Goal: Information Seeking & Learning: Learn about a topic

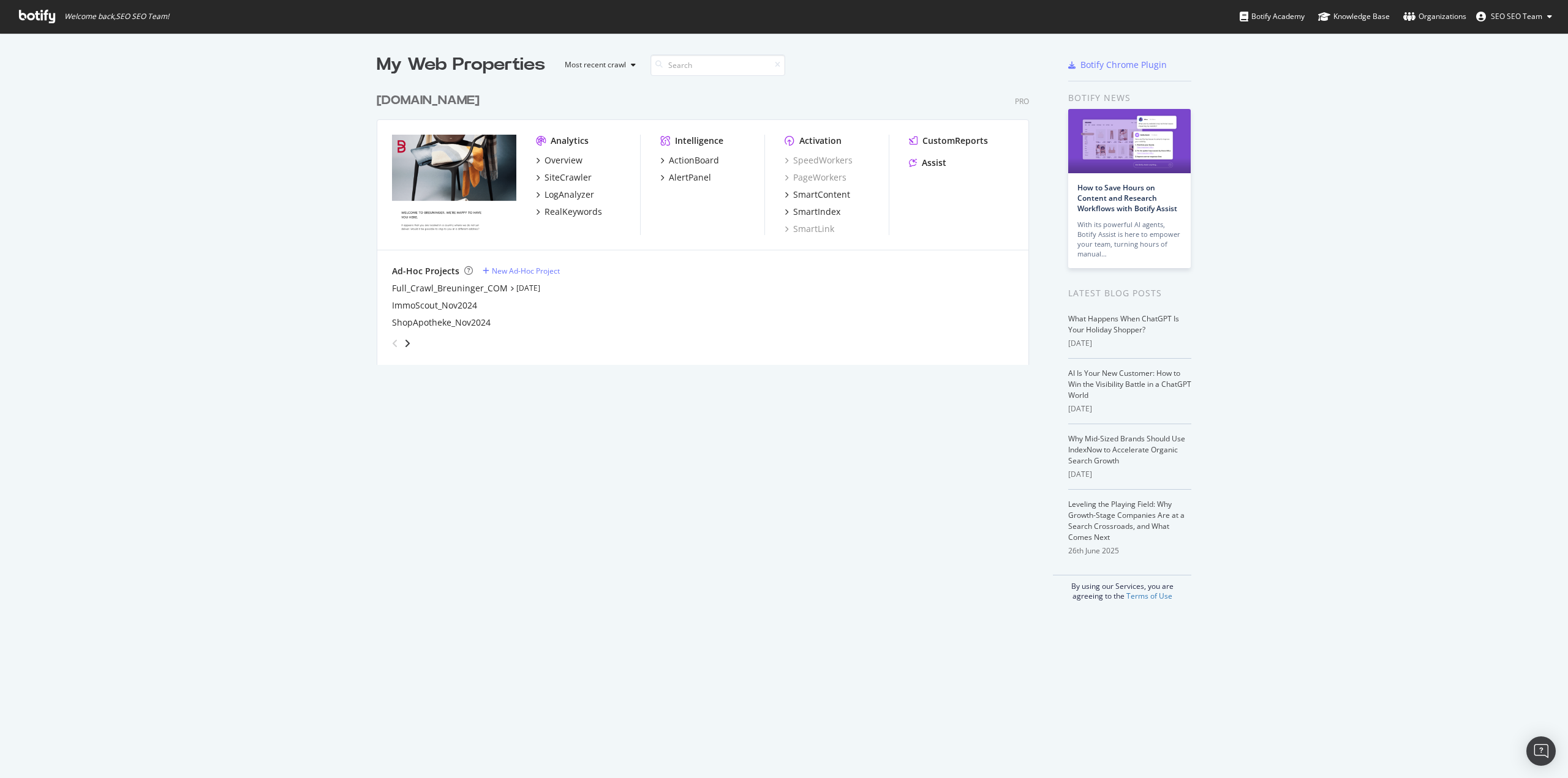
scroll to position [770, 1549]
click at [574, 211] on div "RealKeywords" at bounding box center [573, 212] width 58 height 12
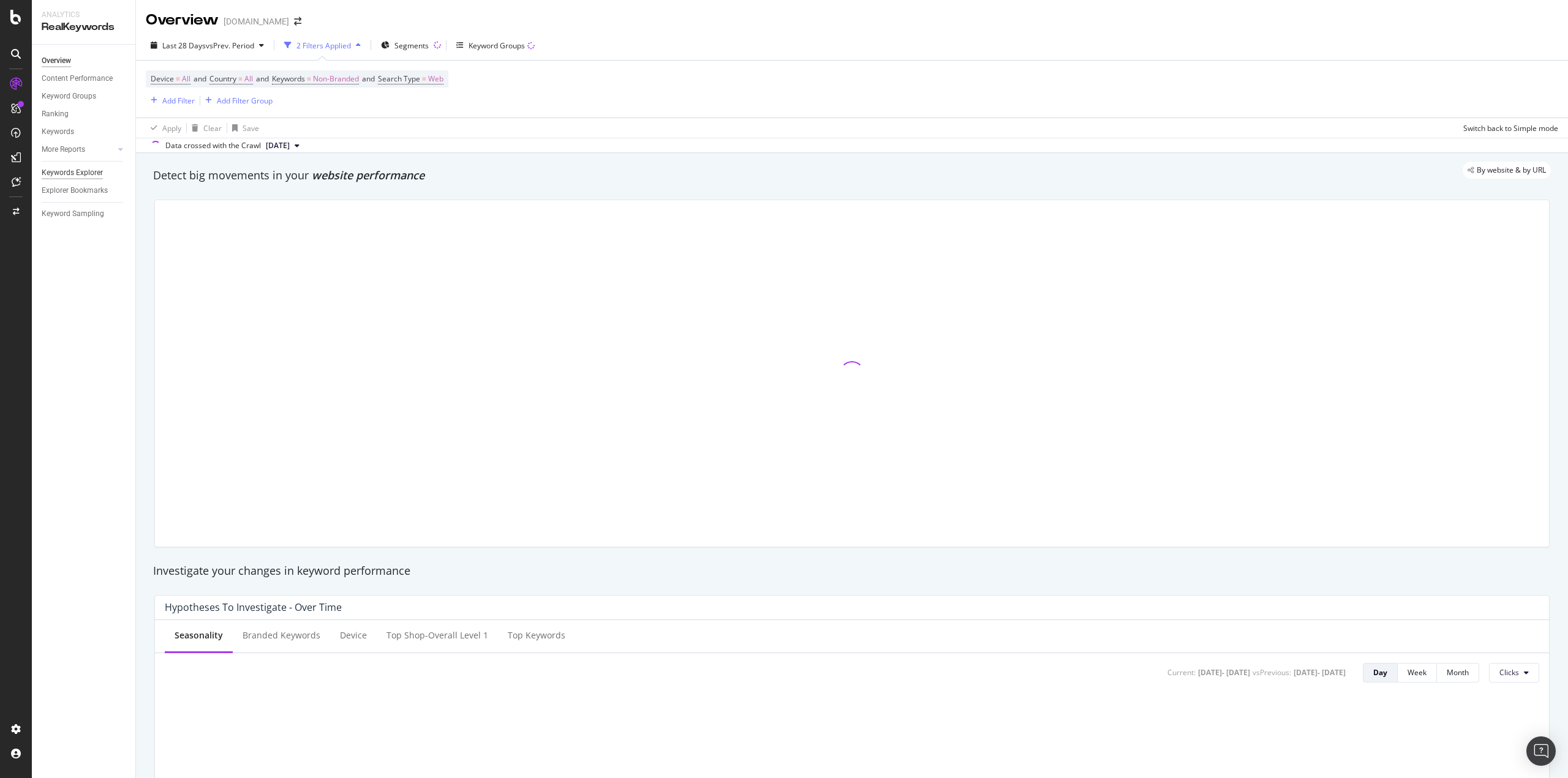
click at [81, 176] on div "Keywords Explorer" at bounding box center [73, 173] width 61 height 13
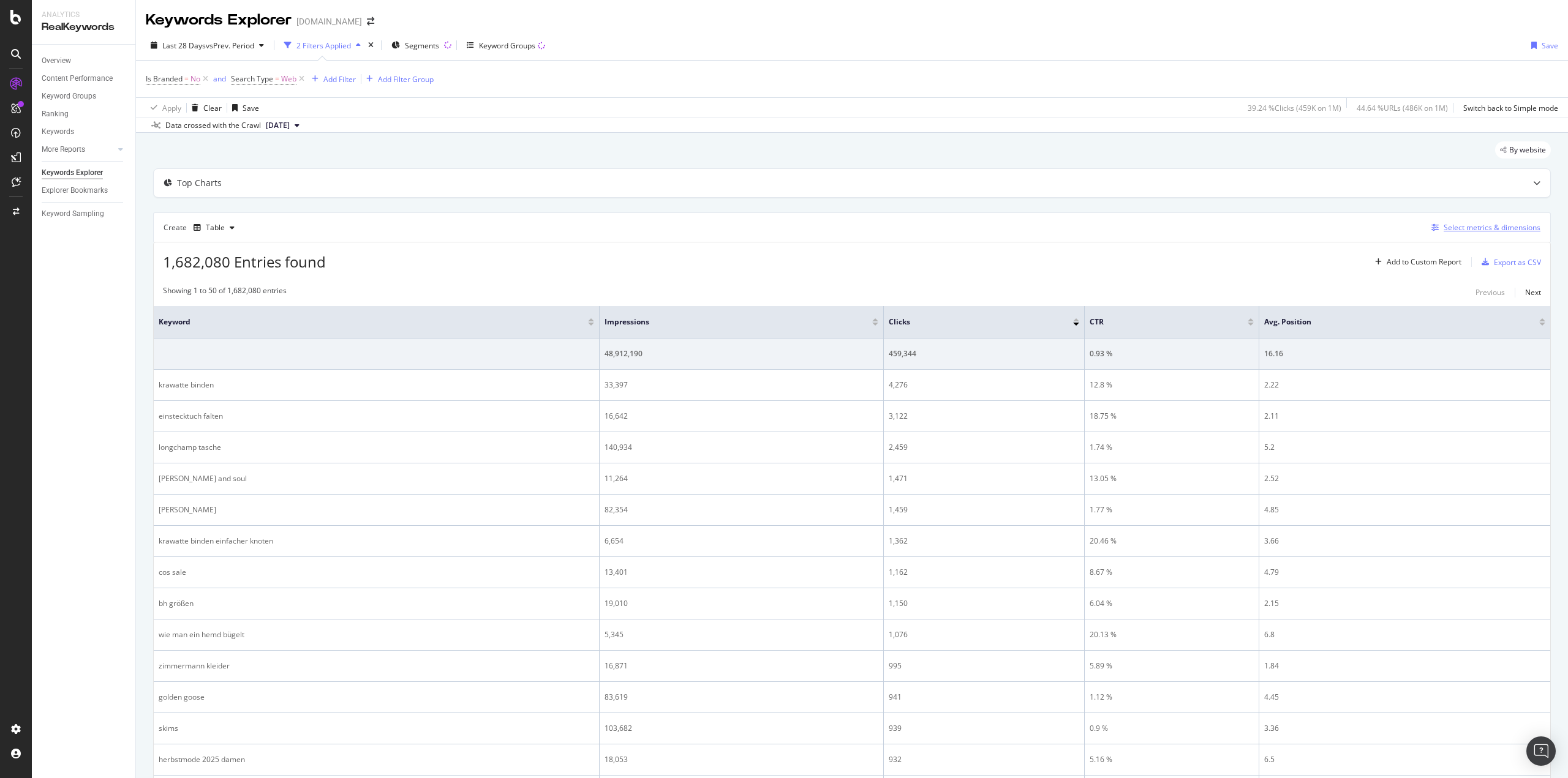
click at [1479, 229] on div "Select metrics & dimensions" at bounding box center [1492, 227] width 97 height 10
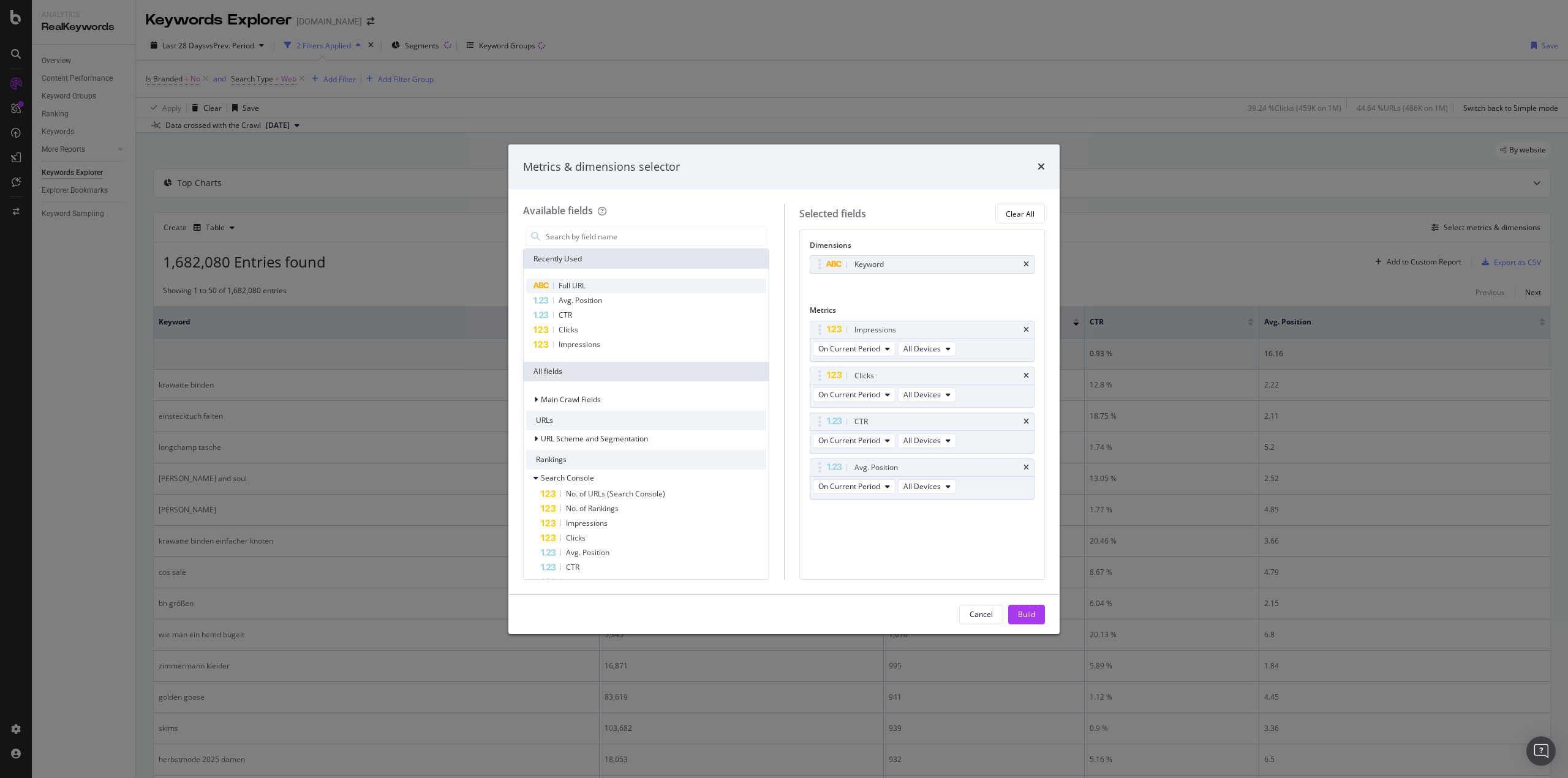
click at [610, 287] on div "Full URL" at bounding box center [647, 286] width 240 height 15
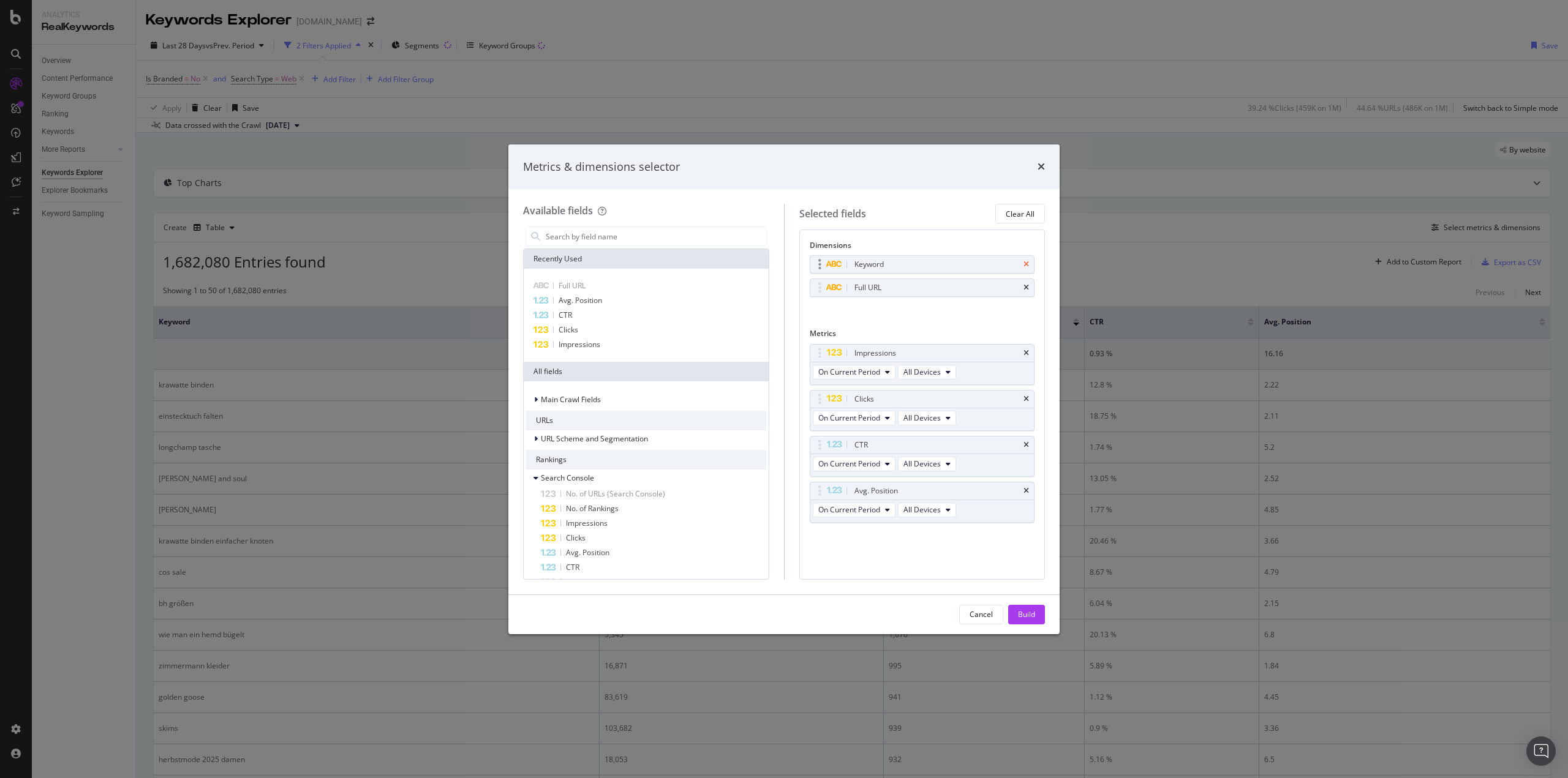
click at [1026, 265] on icon "times" at bounding box center [1026, 265] width 6 height 7
click at [1025, 612] on div "Build" at bounding box center [1026, 614] width 17 height 10
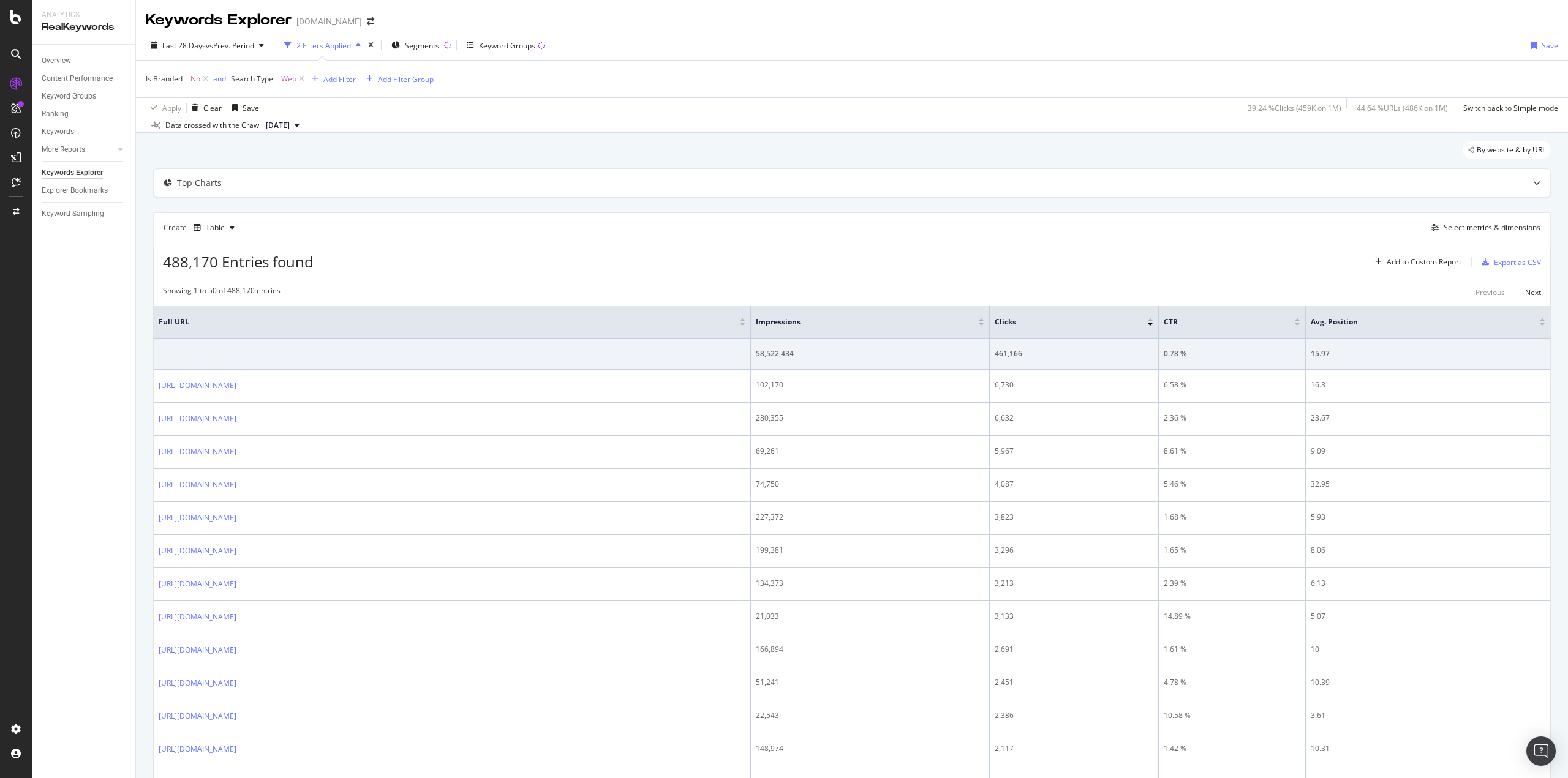
click at [337, 77] on div "Add Filter" at bounding box center [339, 79] width 33 height 10
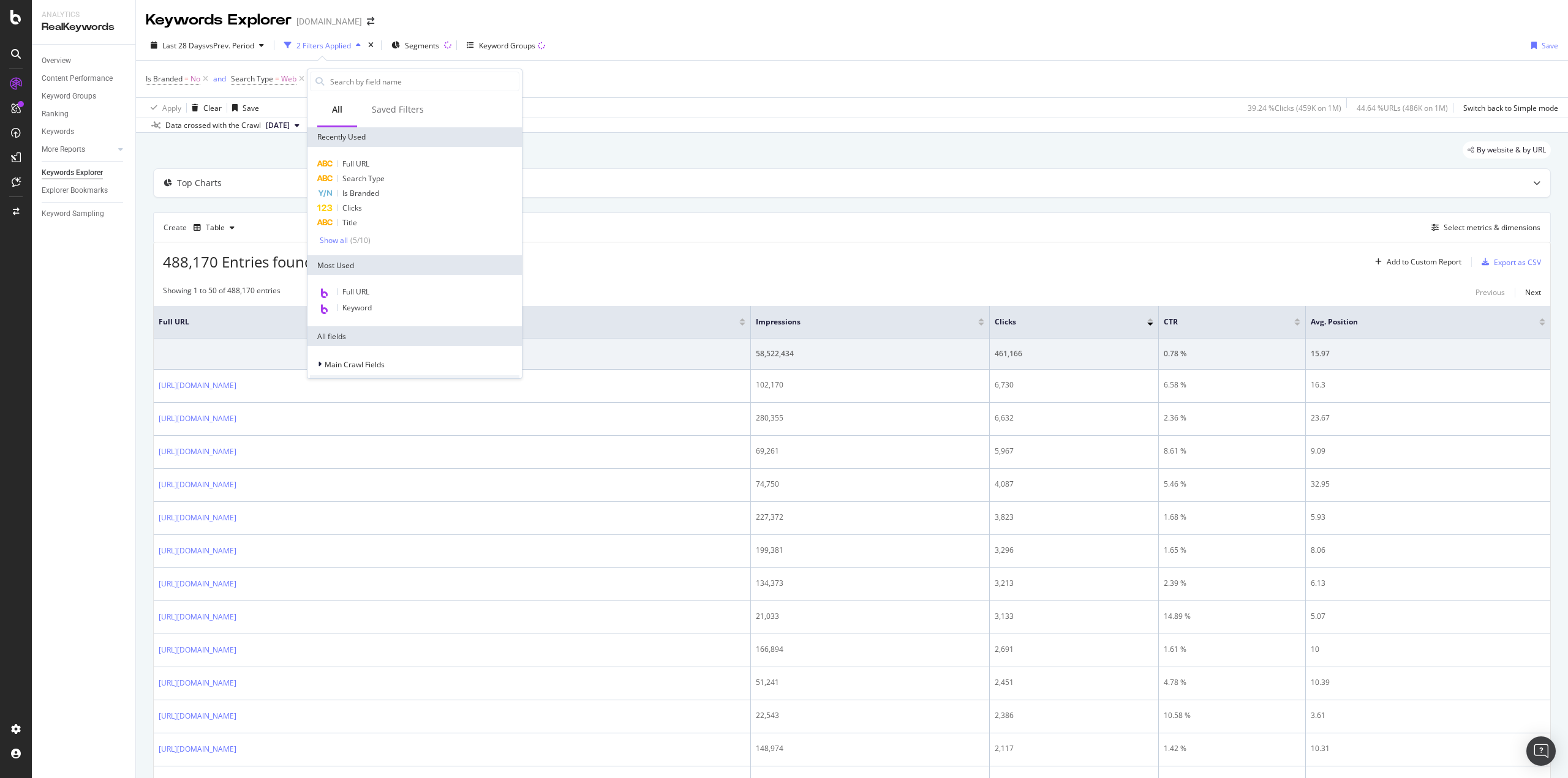
click at [368, 156] on div "Full URL Search Type Is Branded Clicks Title Show all ( 5 / 10 )" at bounding box center [415, 201] width 214 height 108
click at [369, 158] on div "Full URL" at bounding box center [415, 164] width 210 height 15
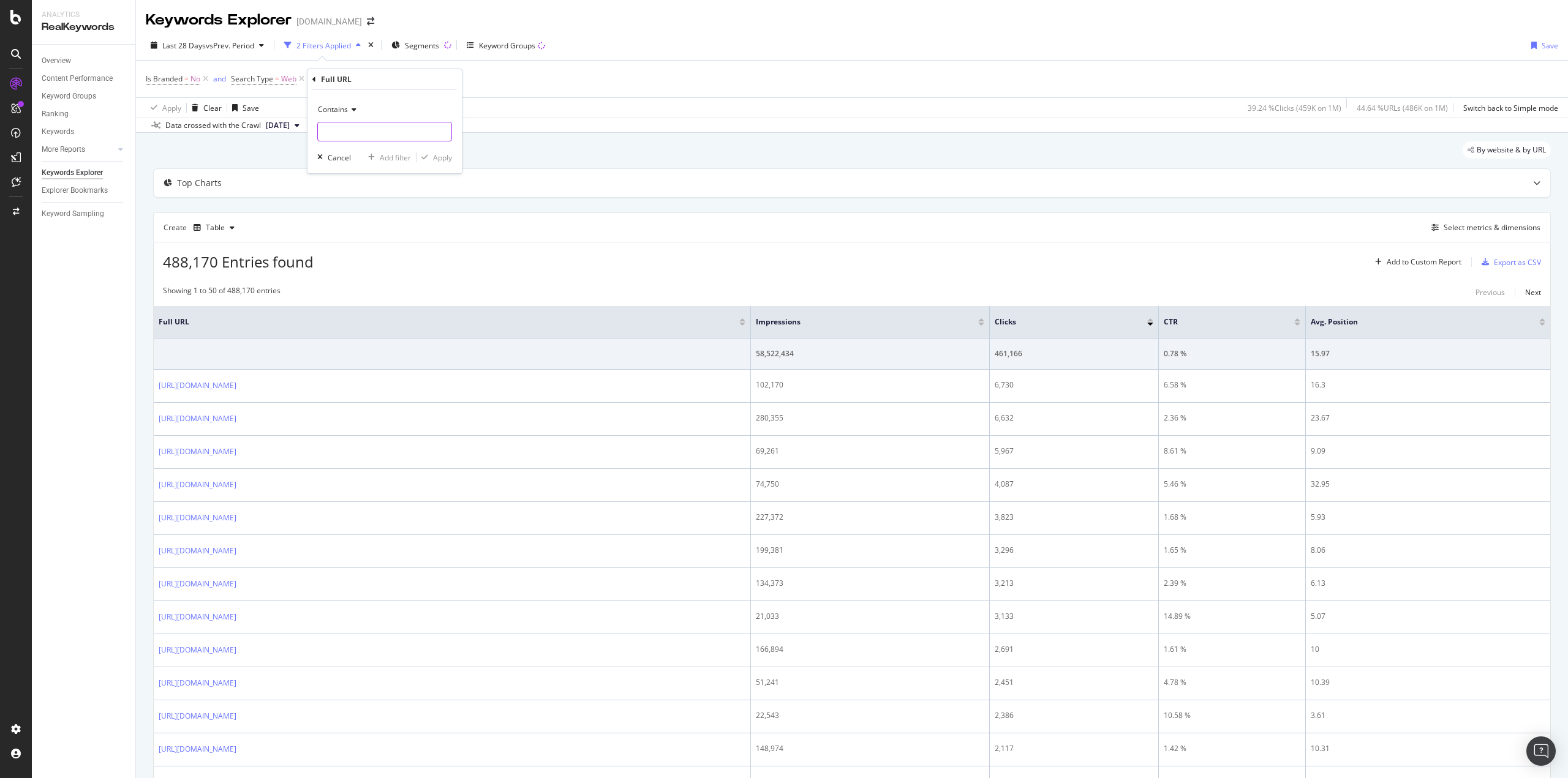
click at [354, 139] on input "text" at bounding box center [384, 131] width 133 height 20
type input "/de/editorial/"
click at [439, 158] on div "Apply" at bounding box center [443, 157] width 19 height 10
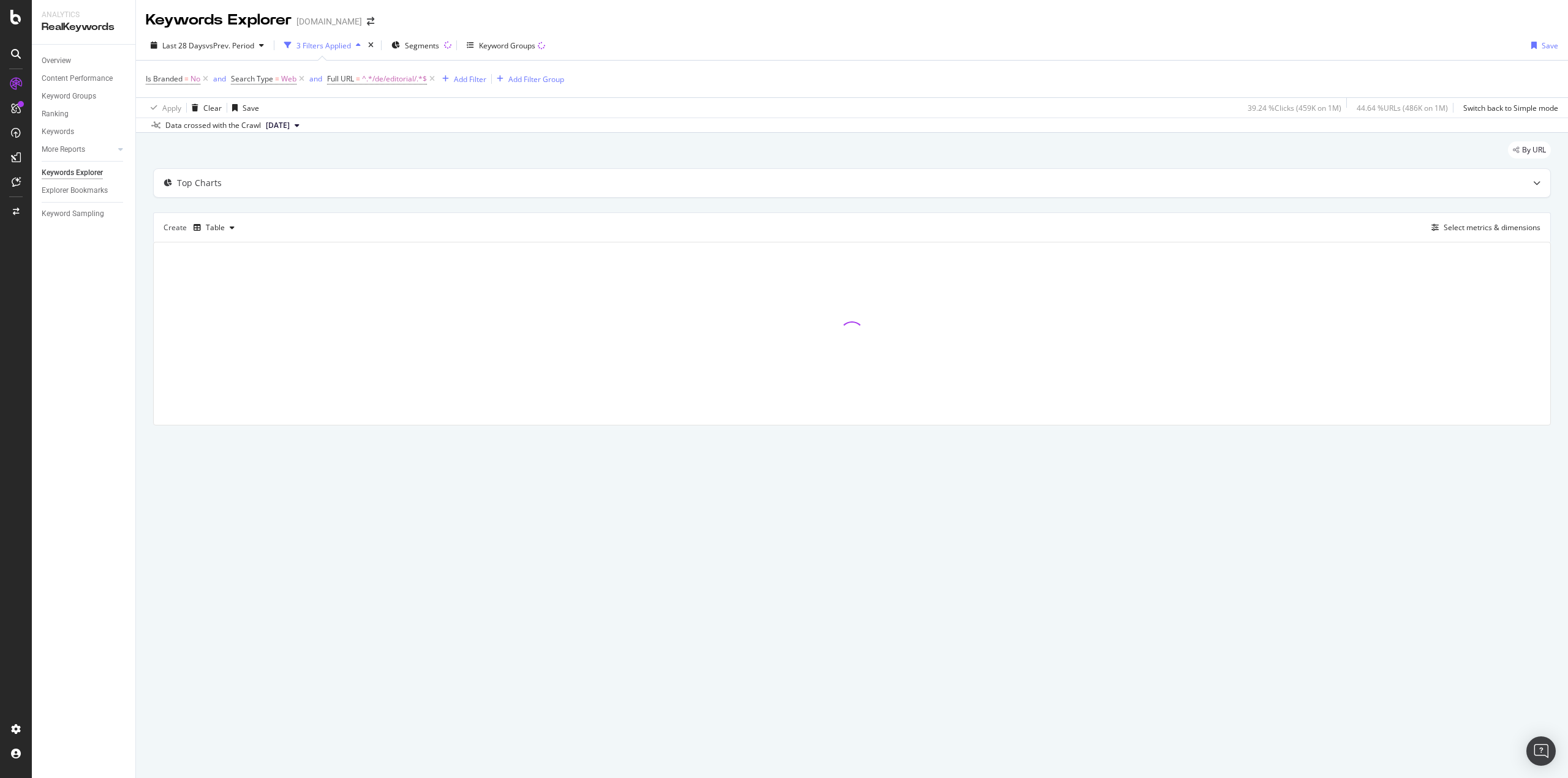
click at [149, 246] on div "By URL Top Charts Create Table Select metrics & dimensions" at bounding box center [852, 301] width 1432 height 335
click at [142, 249] on div "By URL Top Charts Create Table Select metrics & dimensions" at bounding box center [852, 301] width 1432 height 335
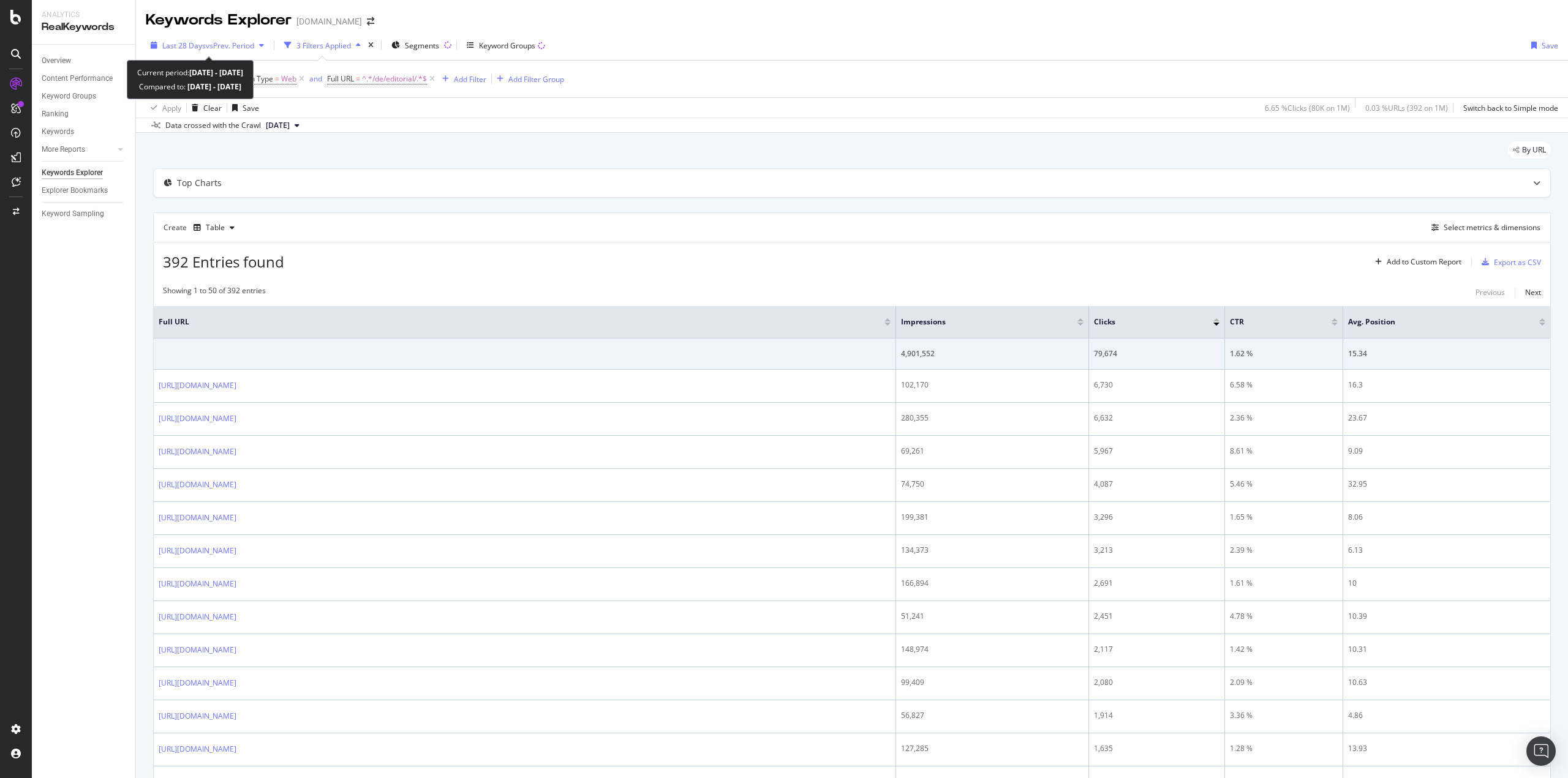
click at [199, 45] on span "Last 28 Days" at bounding box center [184, 45] width 44 height 10
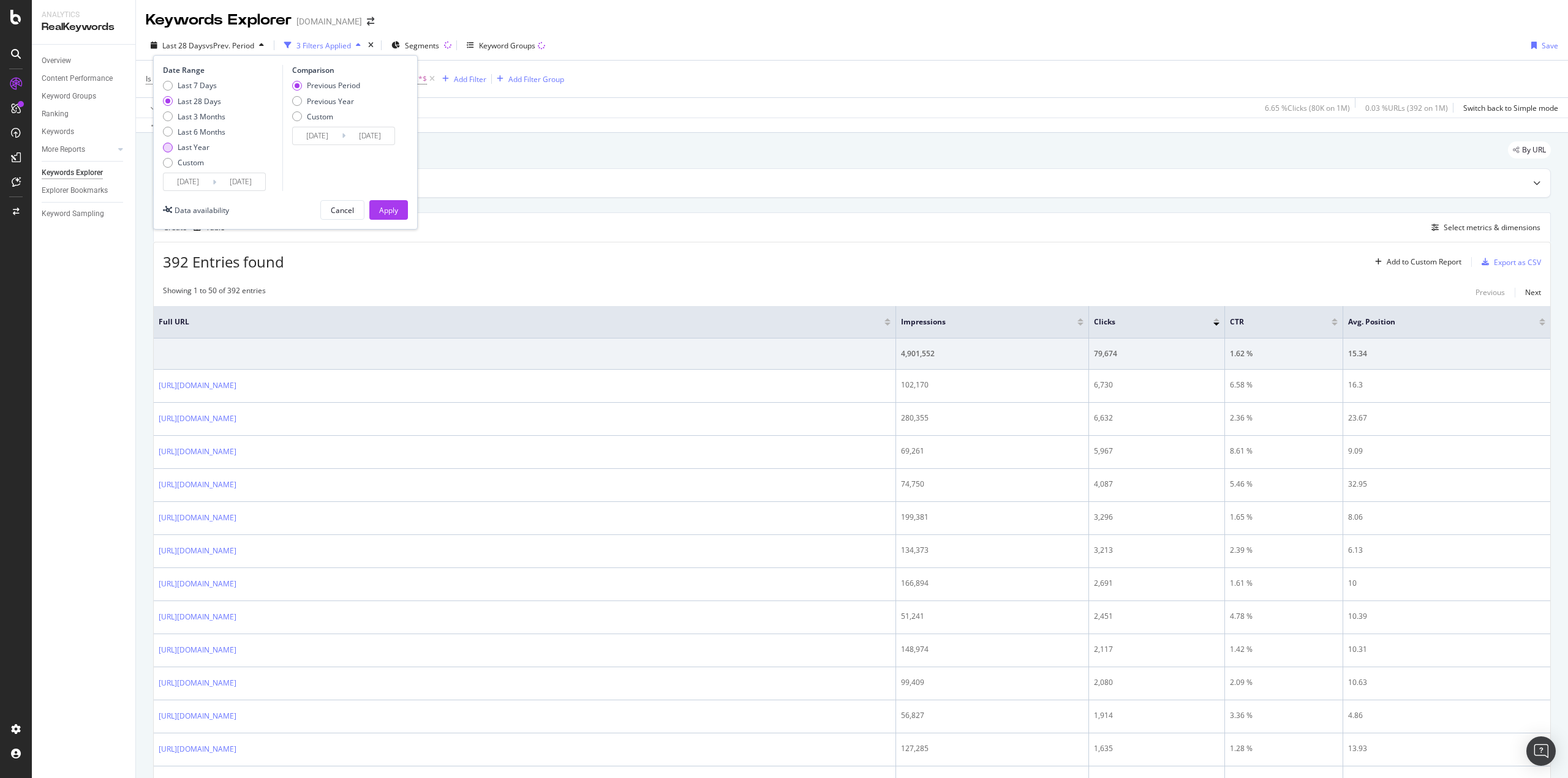
click at [169, 150] on div "Last Year" at bounding box center [168, 147] width 10 height 10
type input "[DATE]"
click at [398, 211] on button "Apply" at bounding box center [388, 210] width 38 height 20
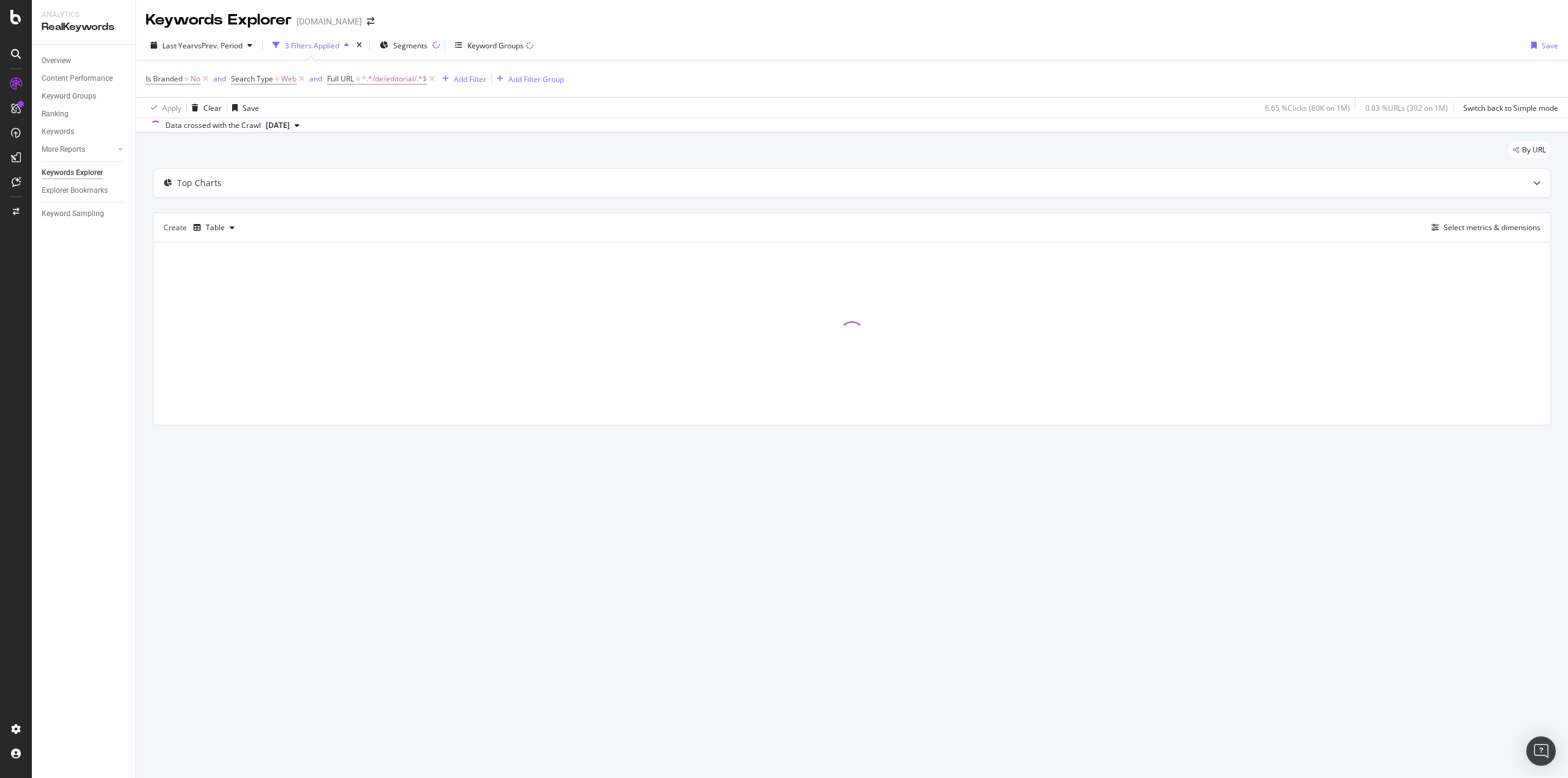
click at [148, 248] on div "By URL Top Charts Create Table Select metrics & dimensions" at bounding box center [852, 301] width 1432 height 335
click at [466, 81] on div "Add Filter" at bounding box center [470, 79] width 33 height 10
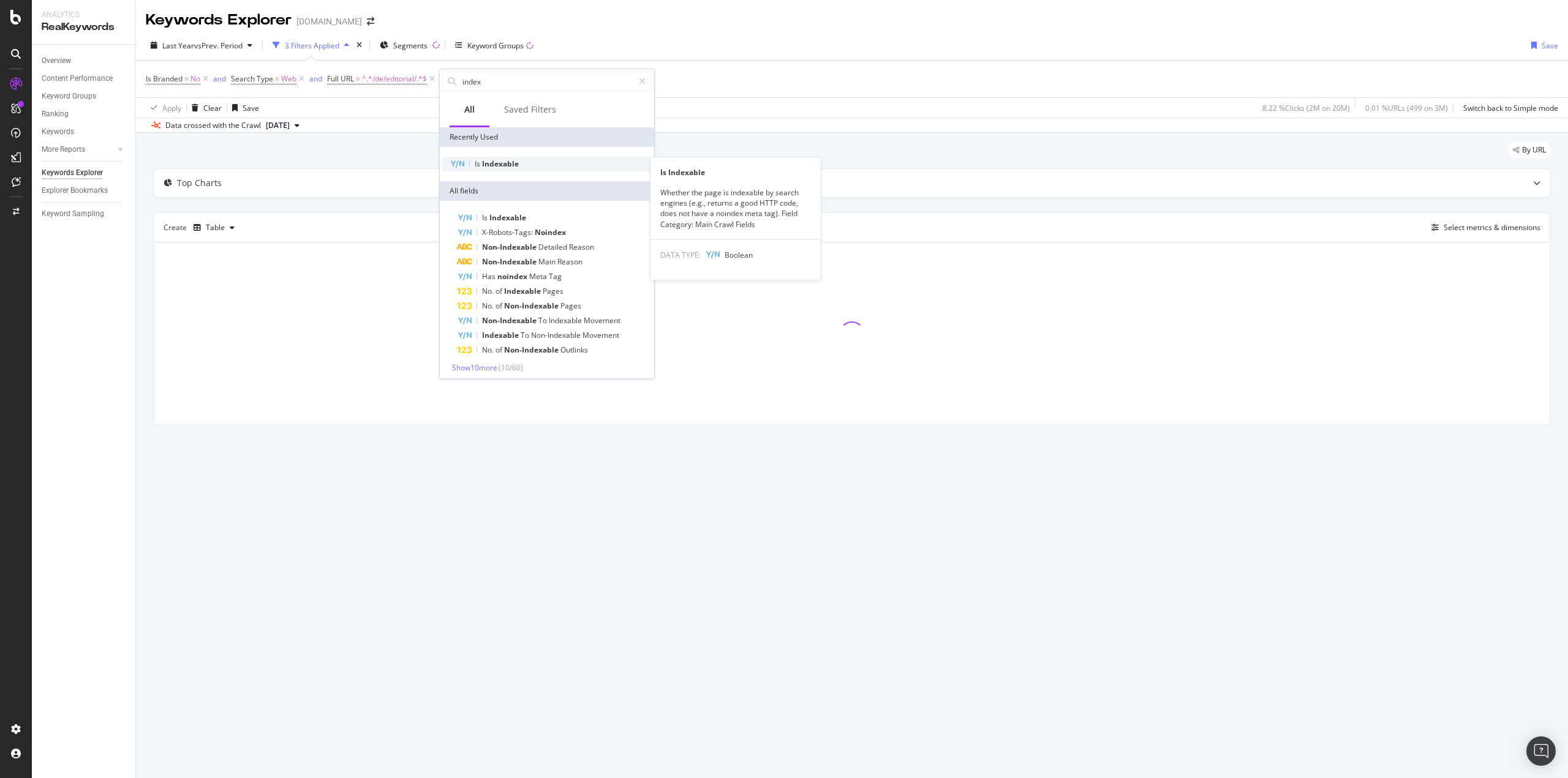
type input "index"
click at [487, 164] on span "Indexable" at bounding box center [499, 163] width 36 height 10
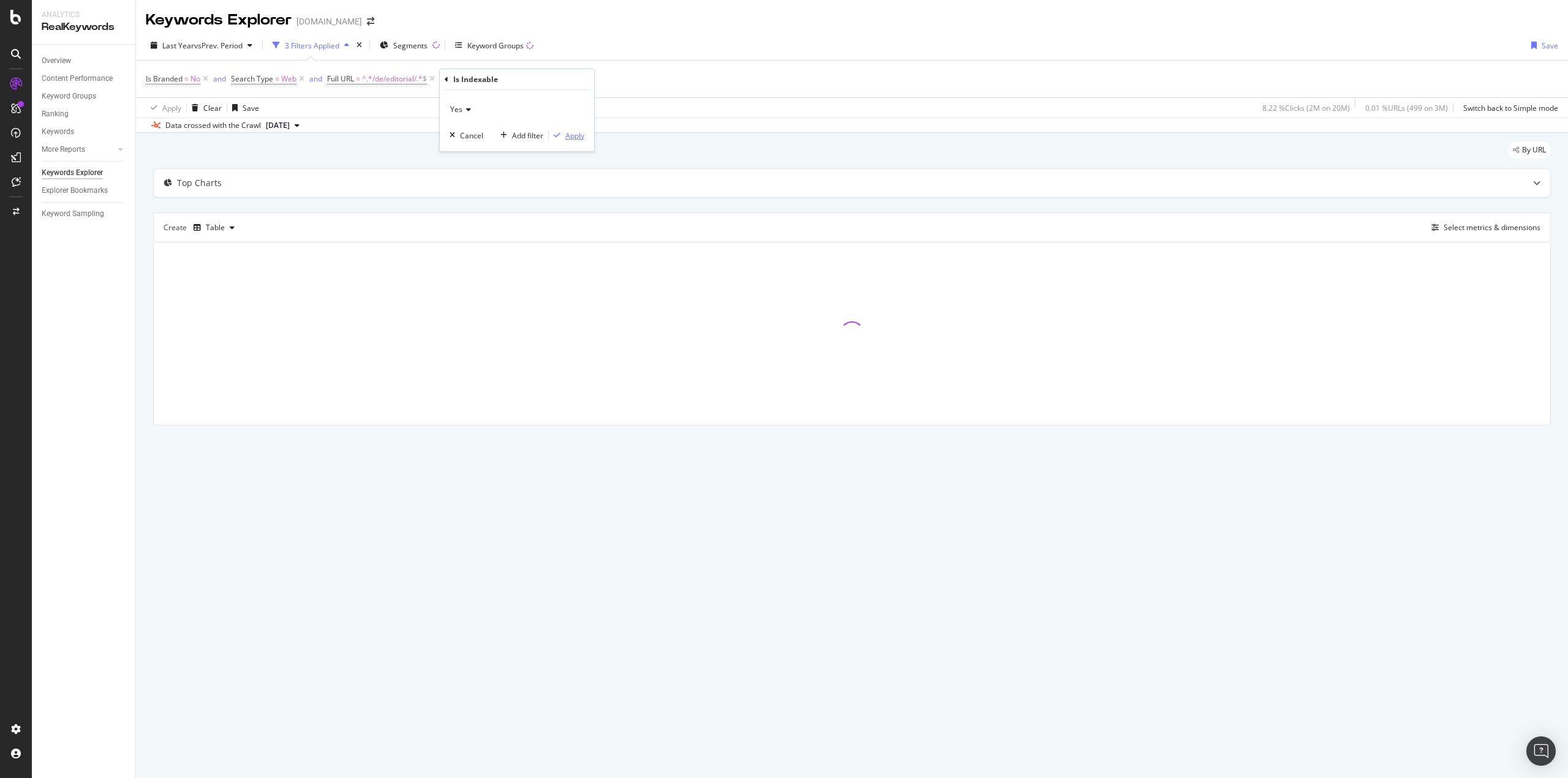
click at [582, 136] on div "Apply" at bounding box center [575, 135] width 19 height 10
click at [135, 276] on div "Analytics RealKeywords Overview Content Performance Keyword Groups Ranking Keyw…" at bounding box center [84, 389] width 104 height 778
click at [138, 275] on div "By URL Top Charts Create Table Select metrics & dimensions" at bounding box center [852, 301] width 1432 height 335
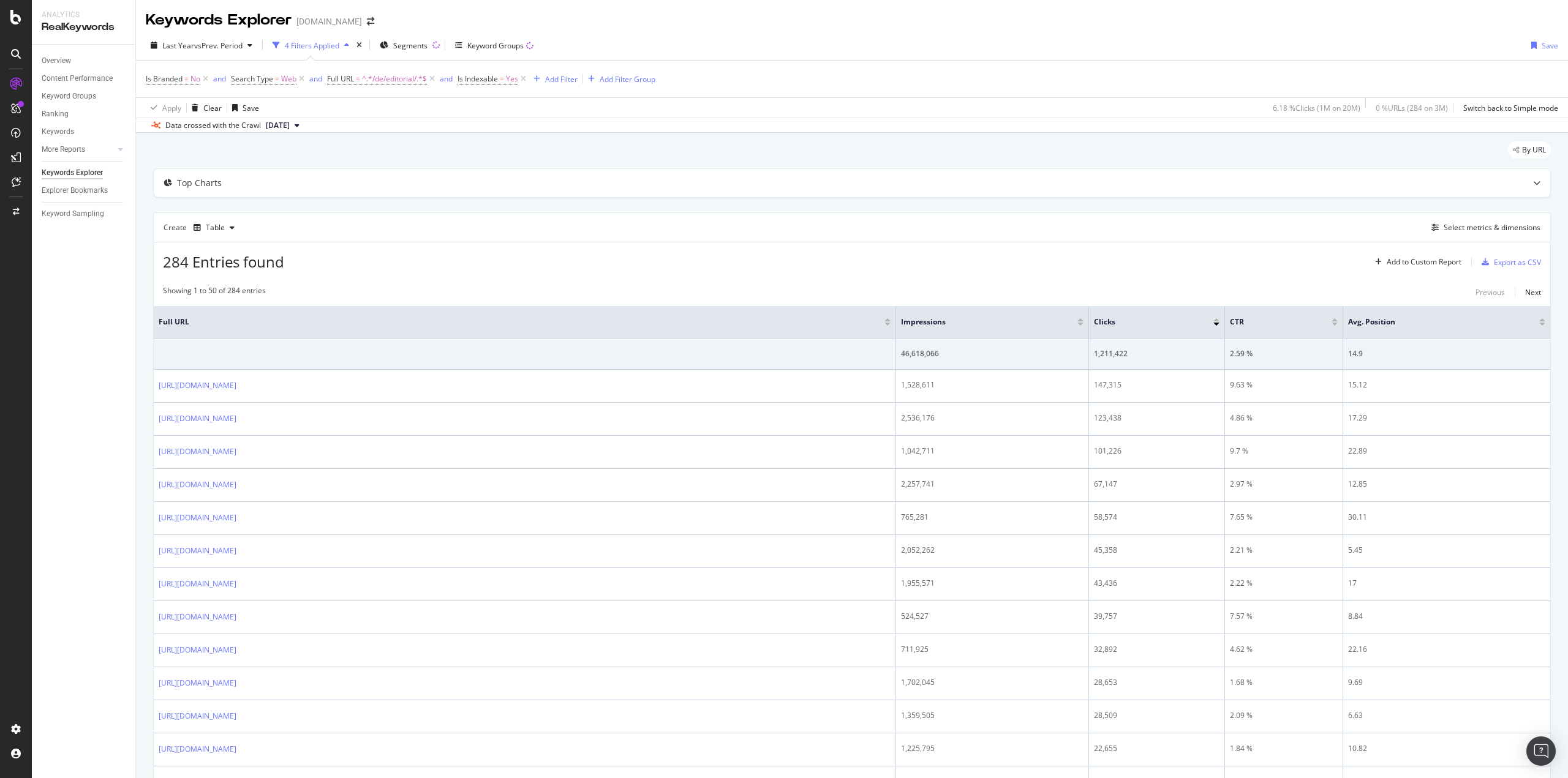
click at [49, 362] on div "Overview Content Performance Keyword Groups Ranking Keywords More Reports Count…" at bounding box center [83, 411] width 103 height 733
click at [1444, 228] on div "Select metrics & dimensions" at bounding box center [1492, 227] width 97 height 10
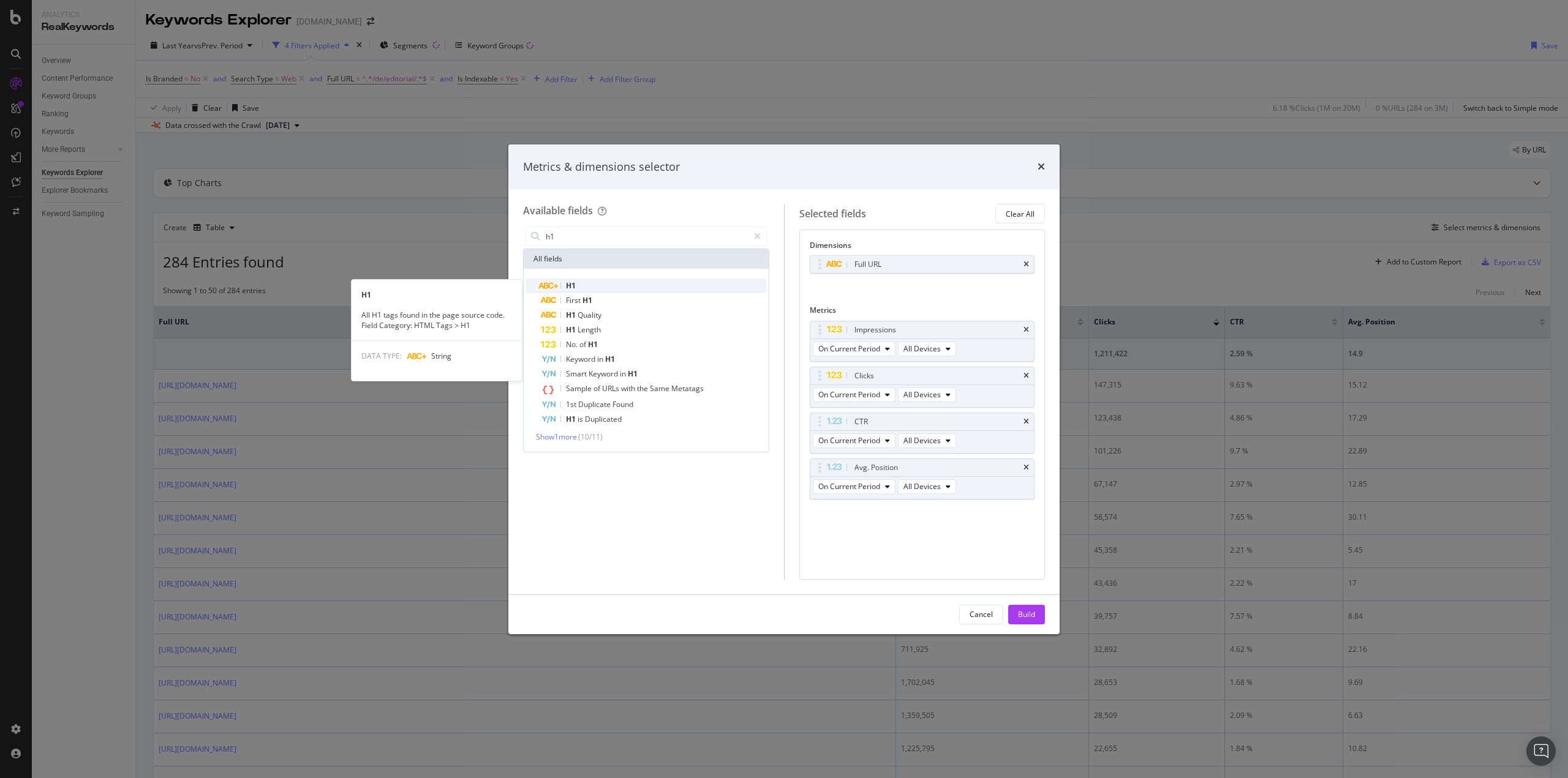
type input "h1"
click at [581, 280] on div "H1" at bounding box center [653, 286] width 225 height 15
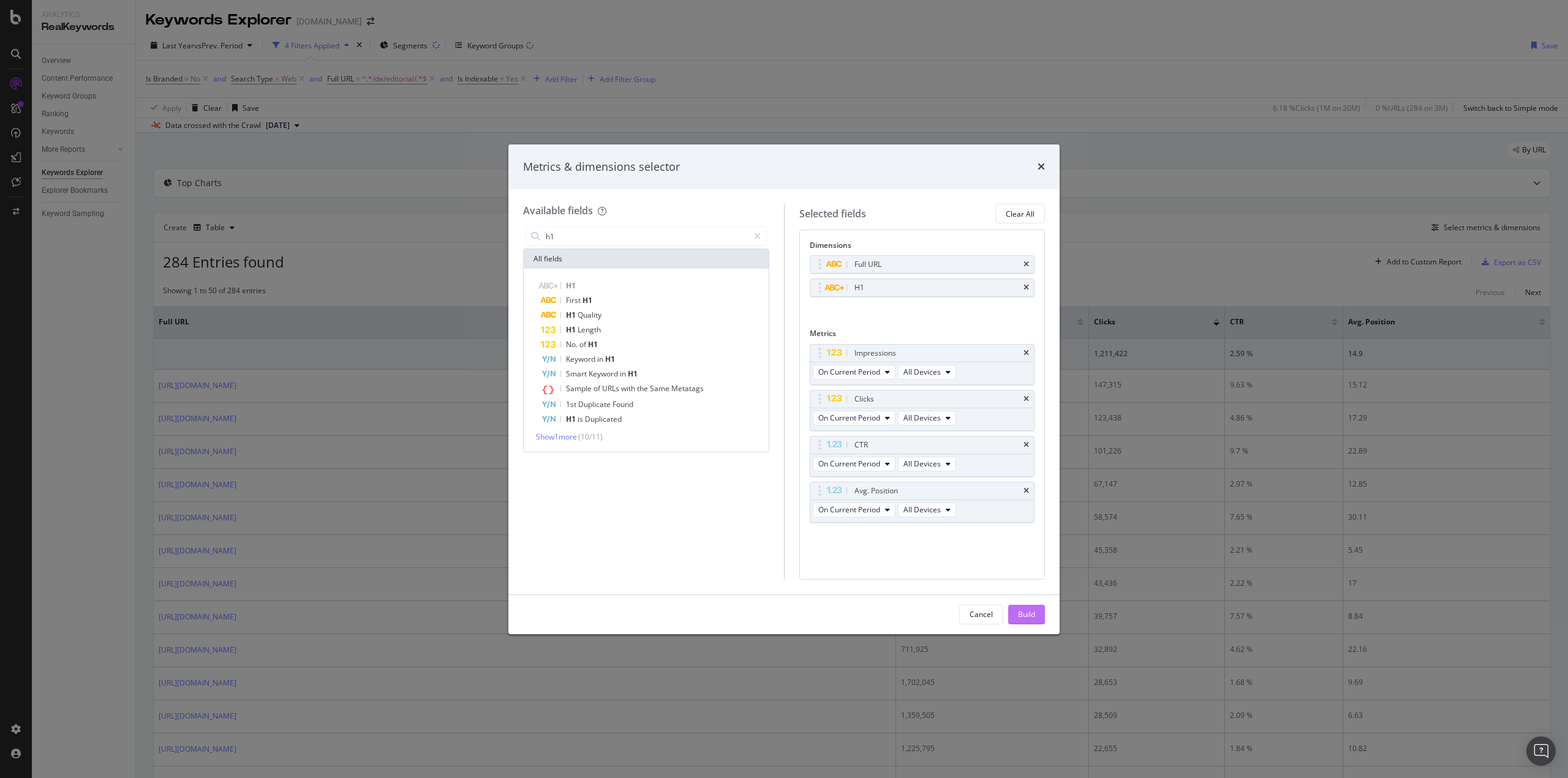
click at [1041, 610] on button "Build" at bounding box center [1026, 614] width 36 height 20
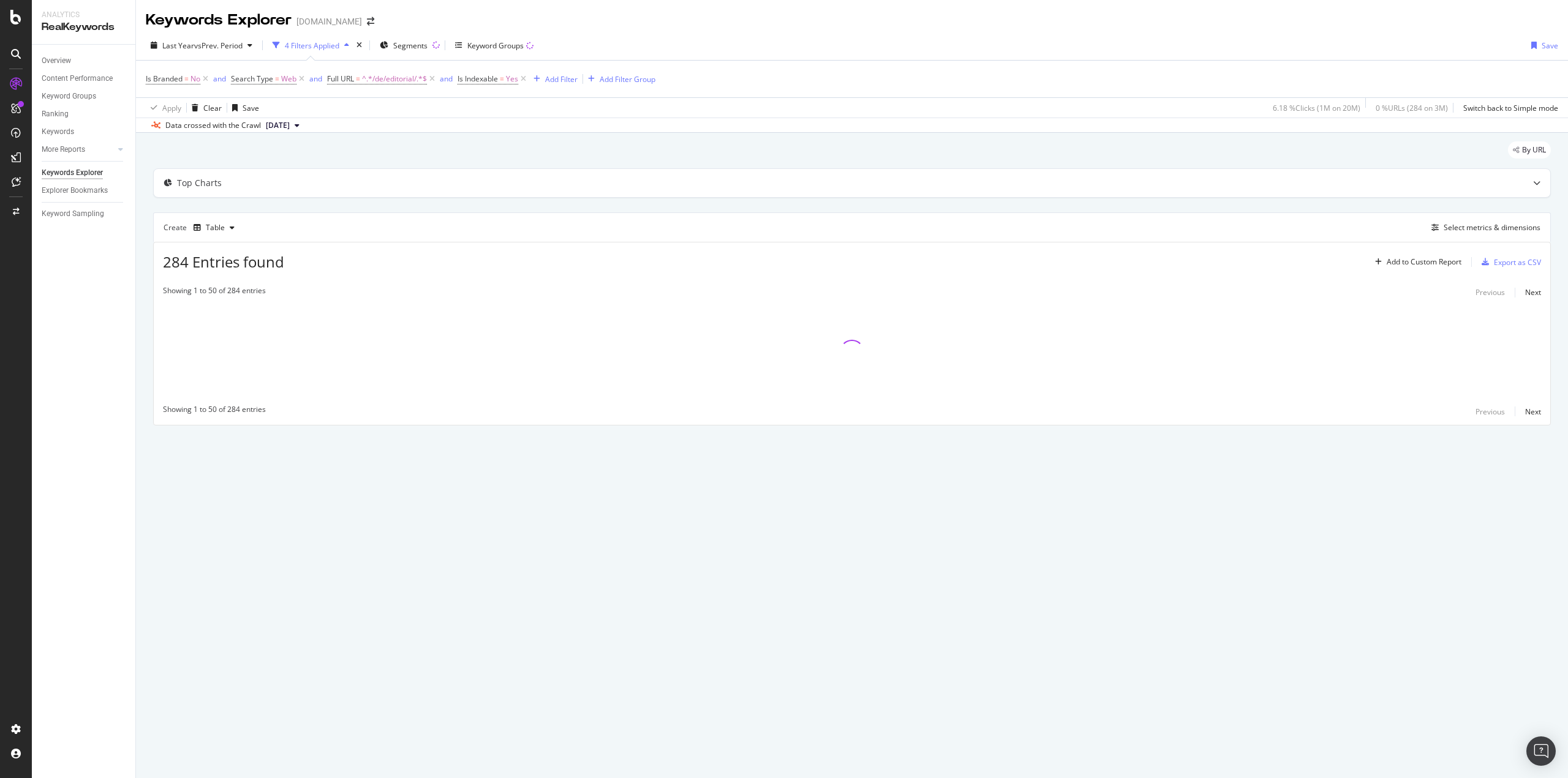
click at [146, 293] on div "By URL Top Charts Create Table Select metrics & dimensions 284 Entries found Ad…" at bounding box center [852, 301] width 1432 height 335
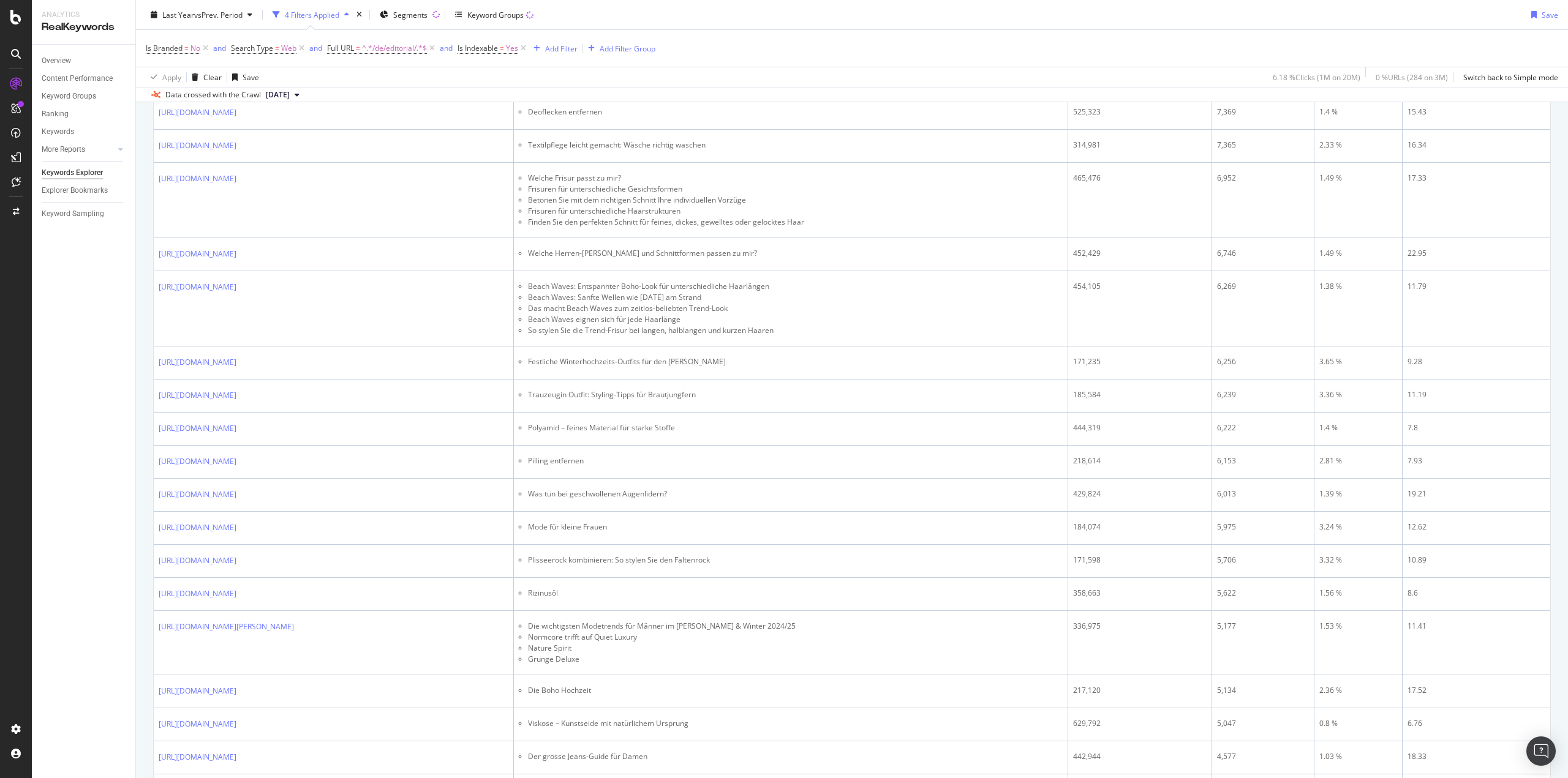
scroll to position [1225, 0]
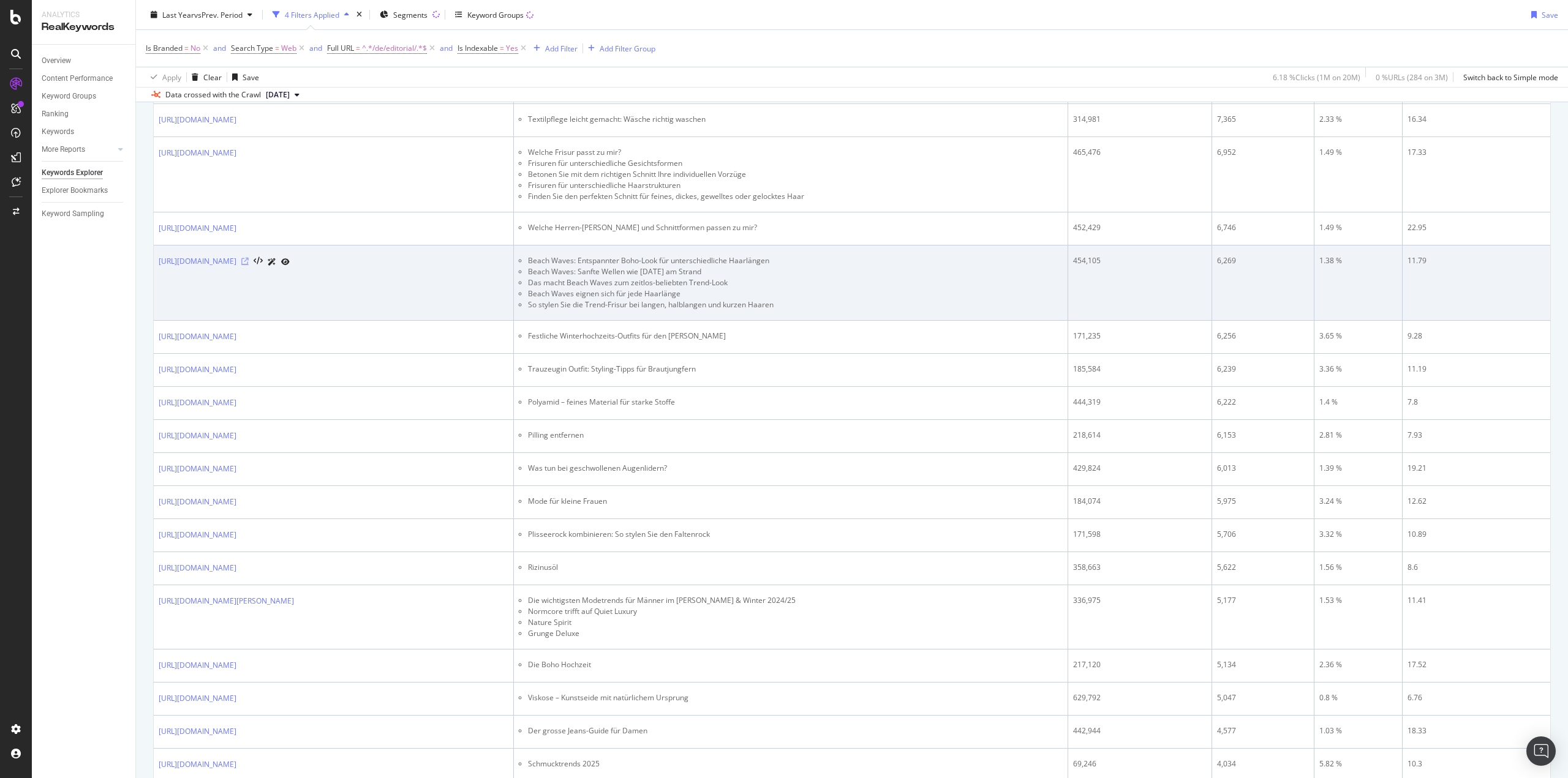
click at [249, 262] on icon at bounding box center [245, 262] width 7 height 7
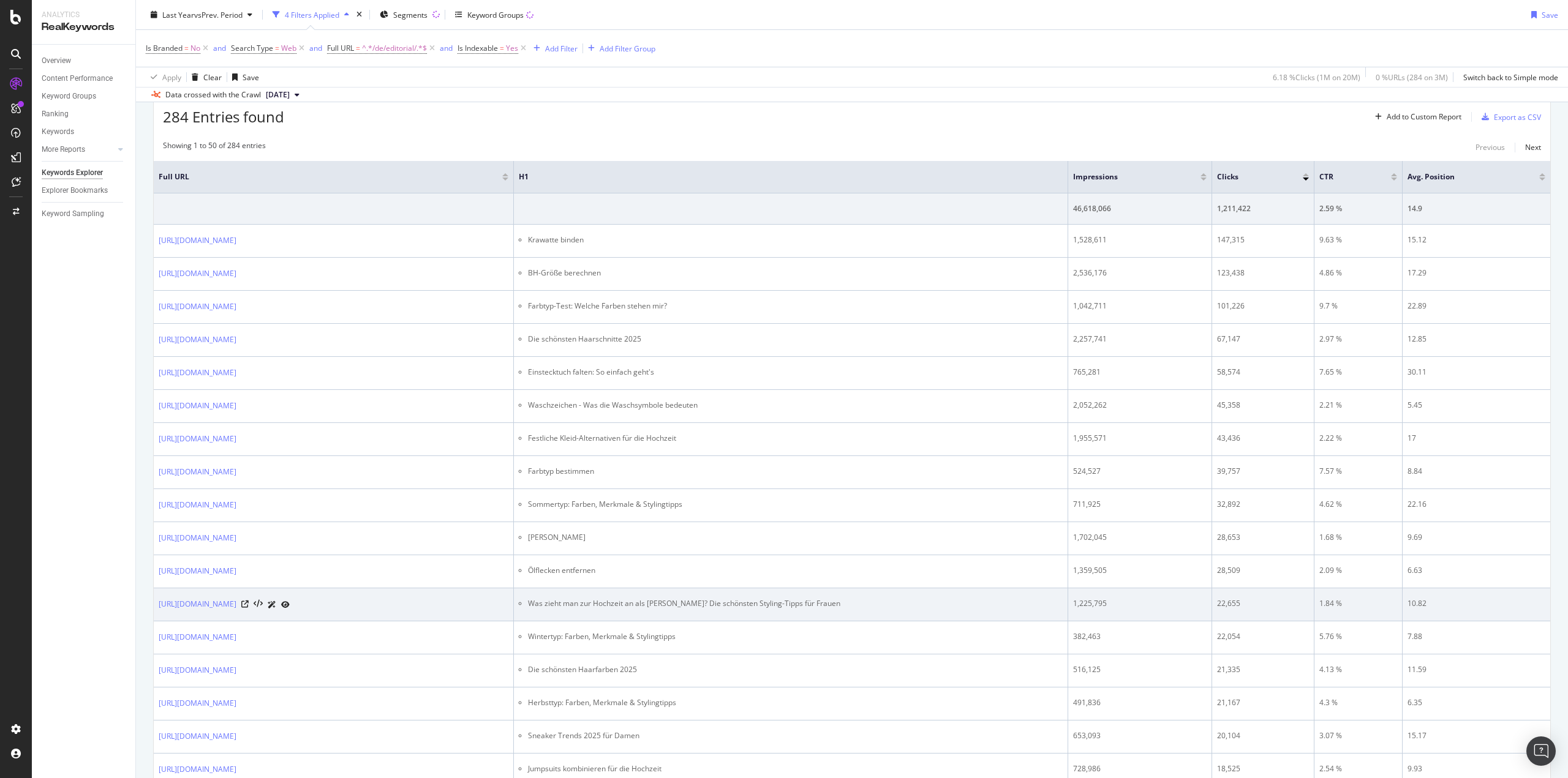
scroll to position [0, 0]
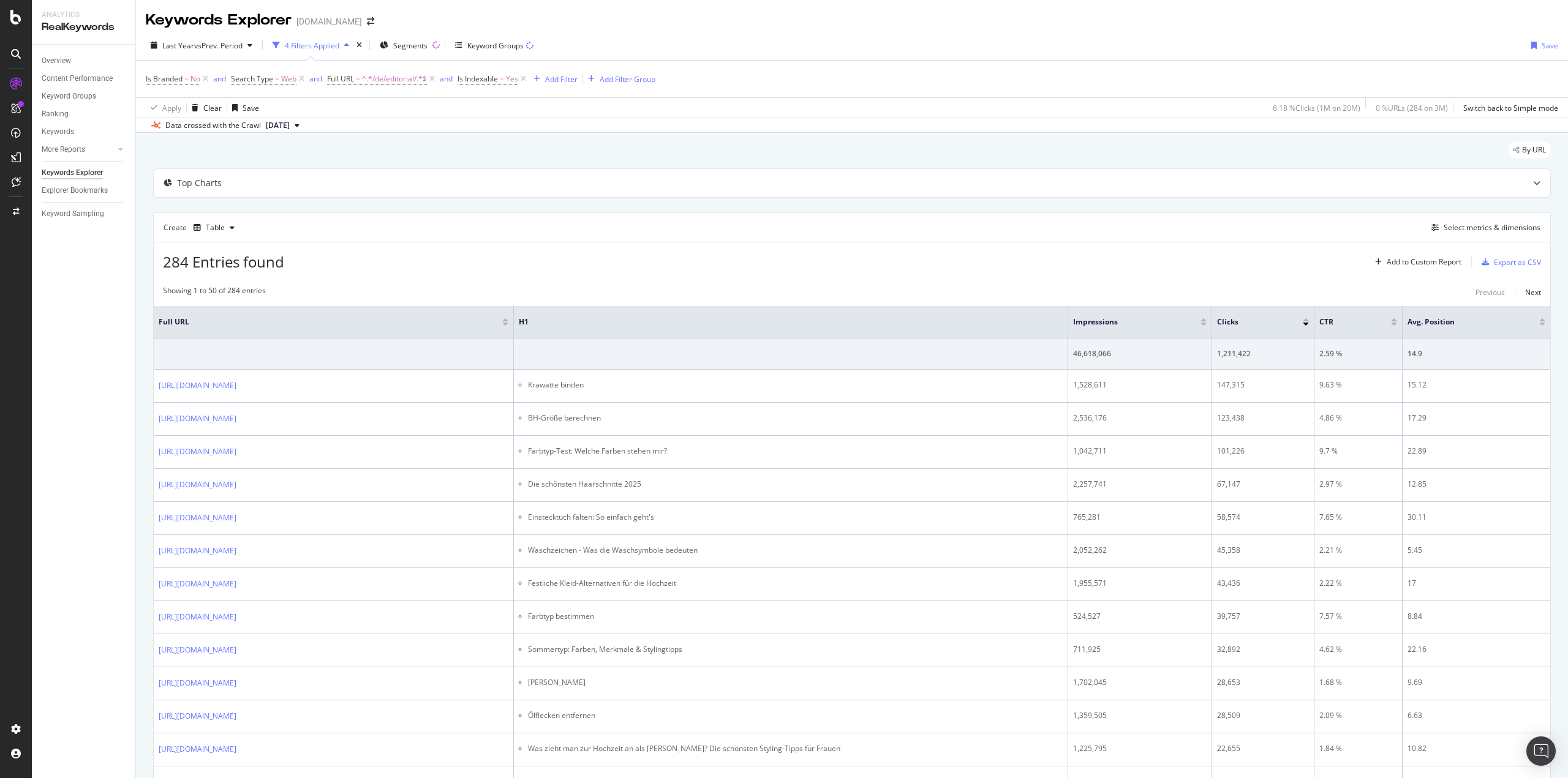
click at [524, 225] on div "Create Table Select metrics & dimensions" at bounding box center [852, 227] width 1398 height 30
click at [1496, 258] on div "Export as CSV" at bounding box center [1517, 262] width 48 height 10
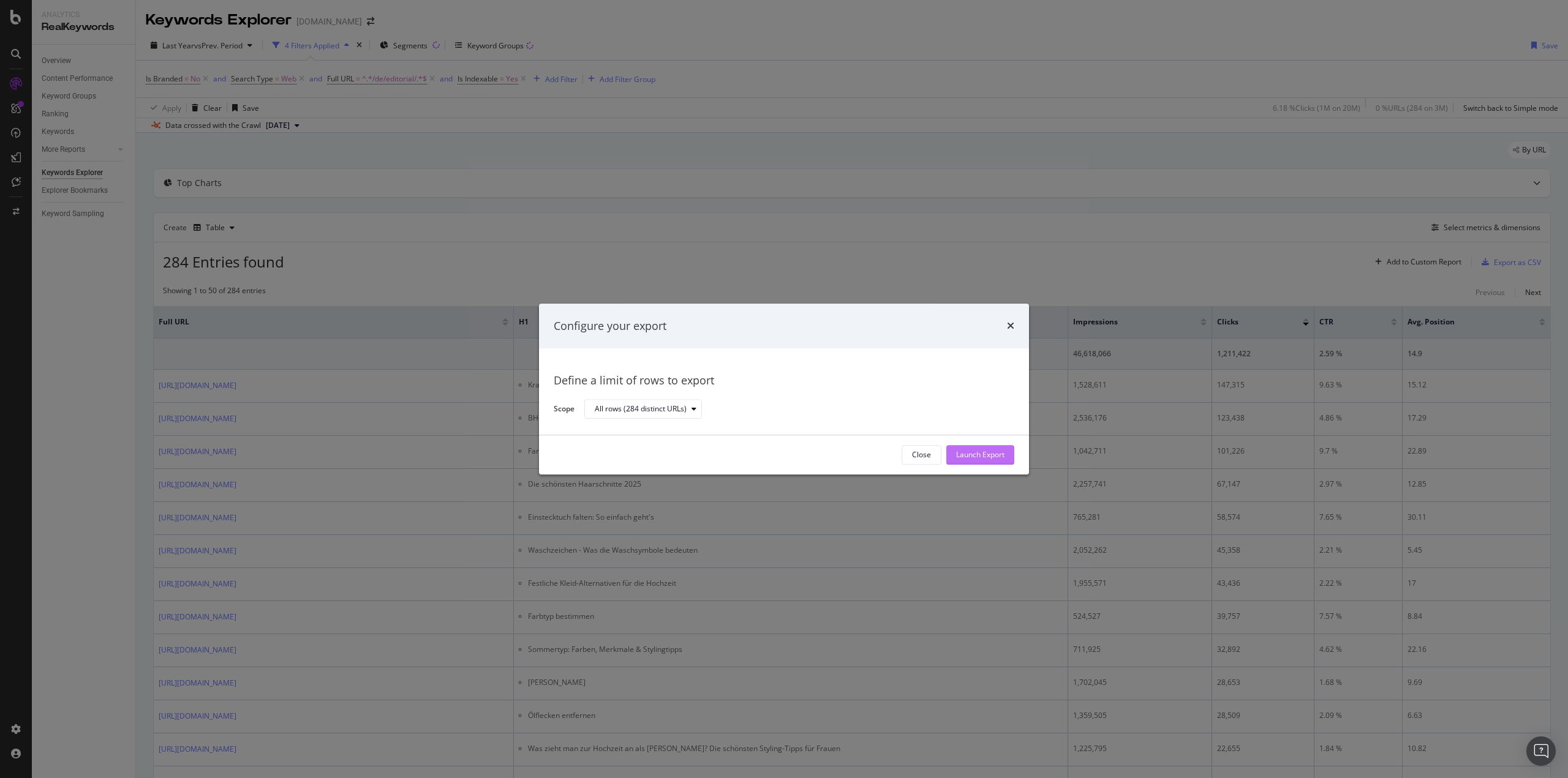
click at [973, 457] on div "Launch Export" at bounding box center [980, 455] width 48 height 10
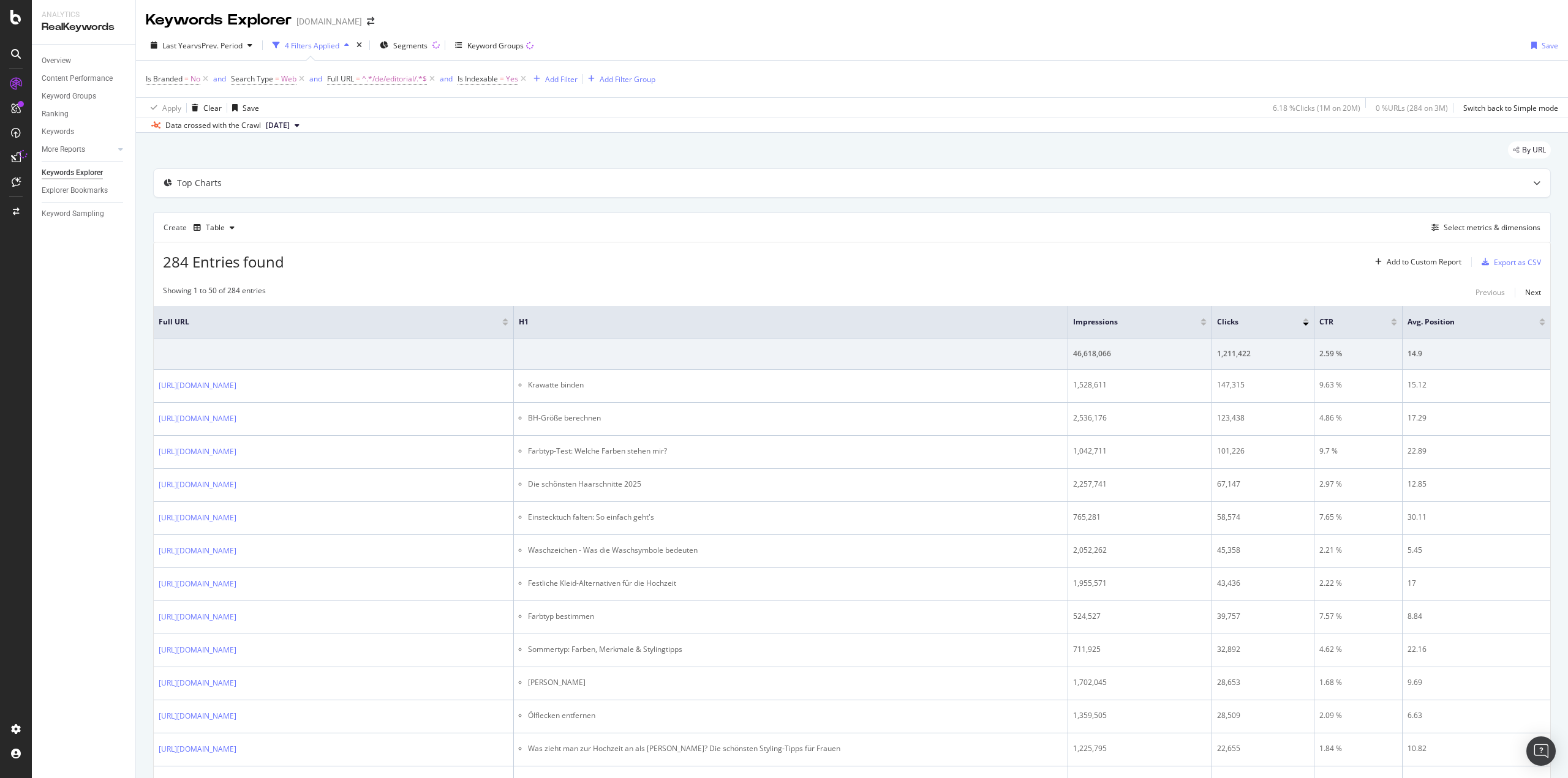
click at [1186, 151] on div "By URL" at bounding box center [852, 155] width 1398 height 27
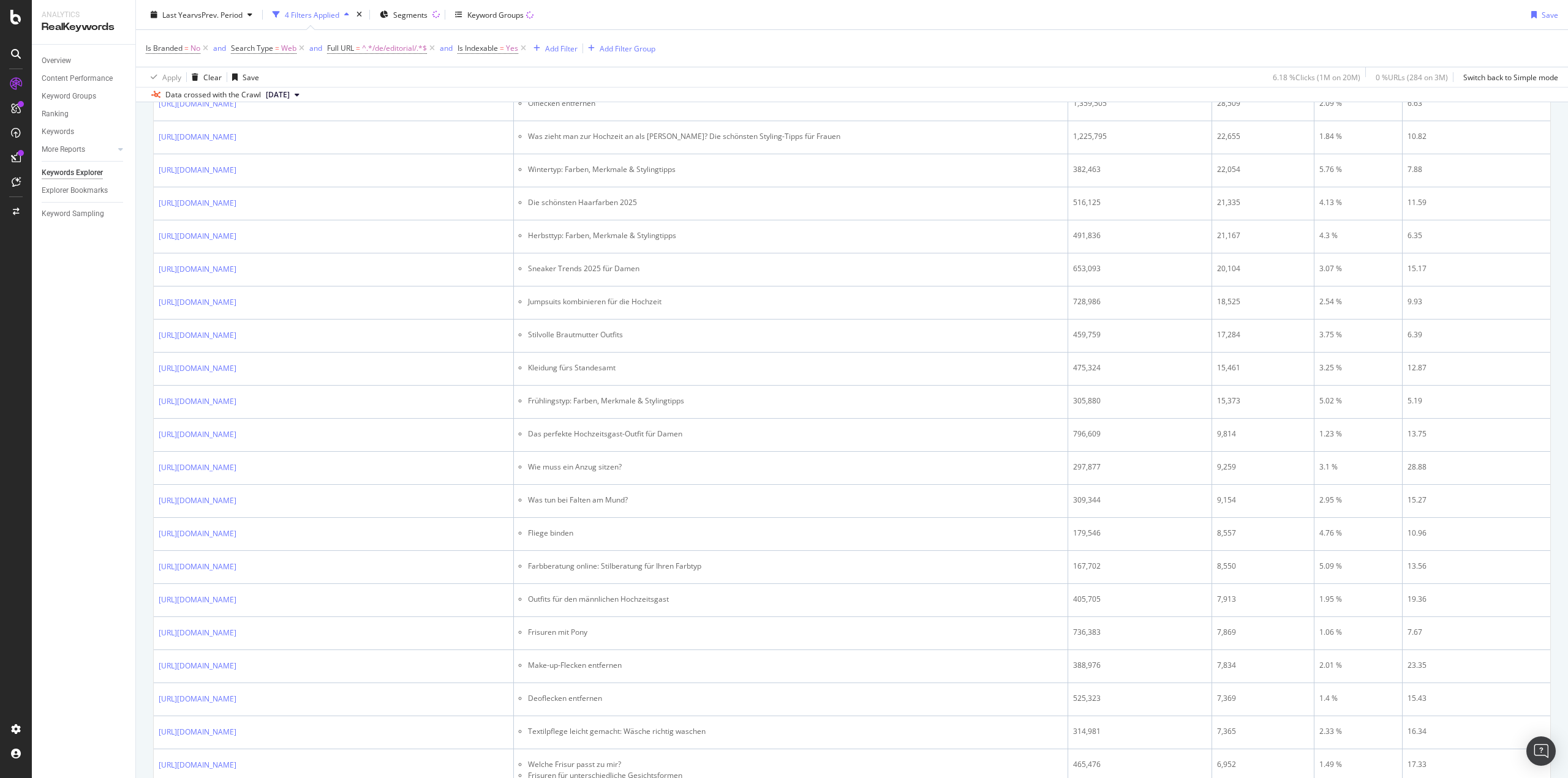
scroll to position [1041, 0]
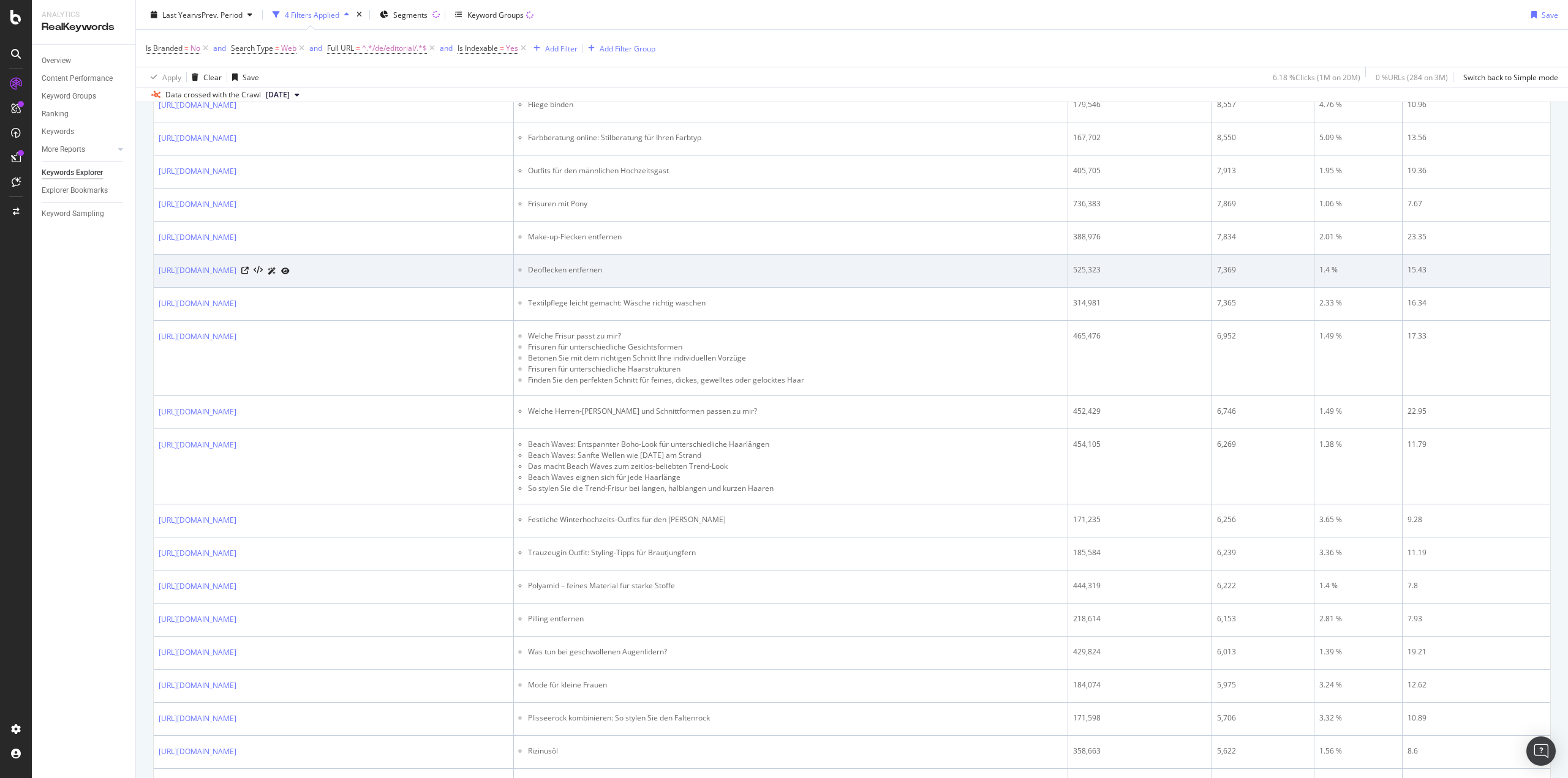
click at [709, 254] on td "Deoflecken entfernen" at bounding box center [790, 270] width 554 height 33
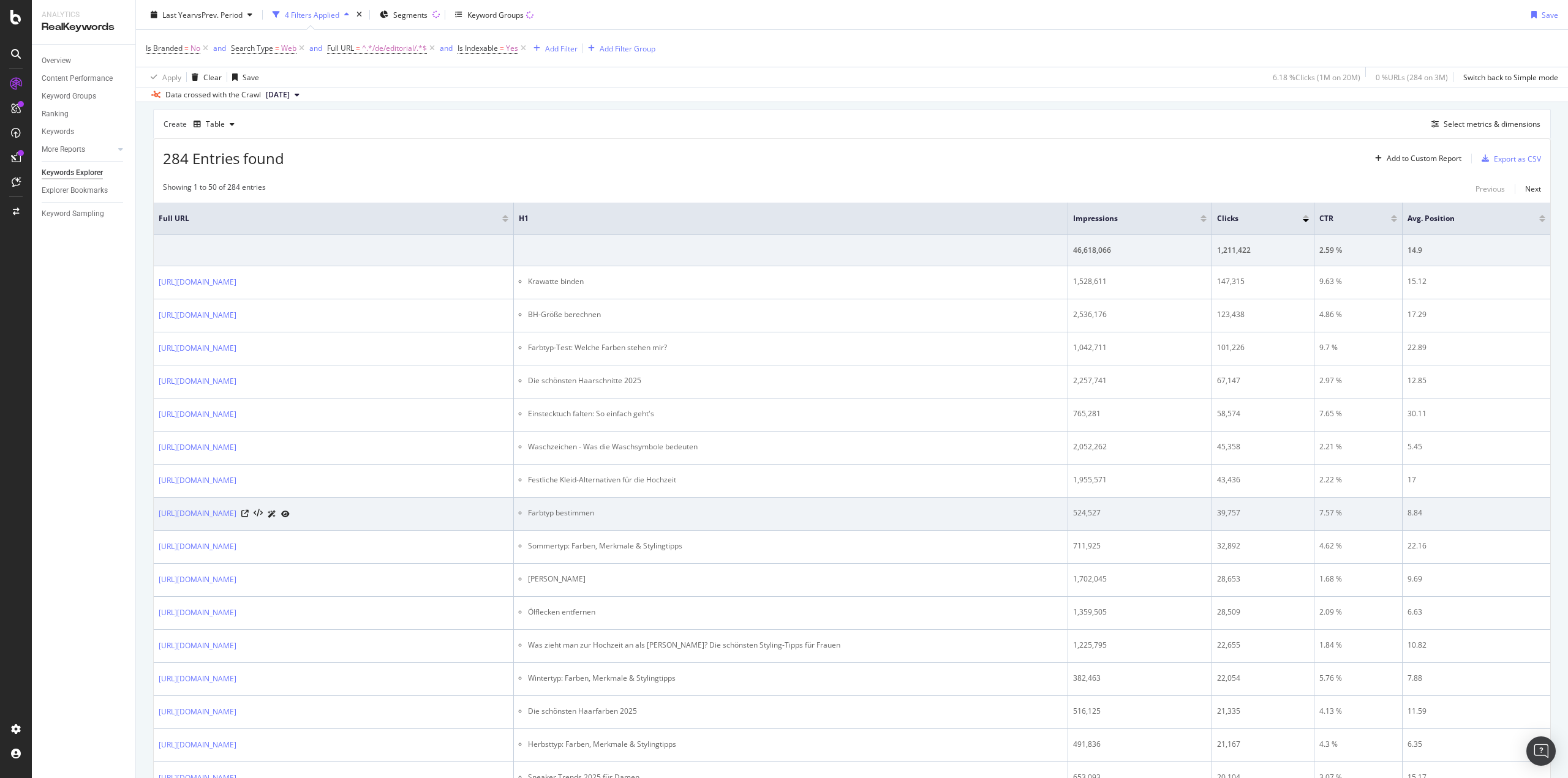
scroll to position [0, 0]
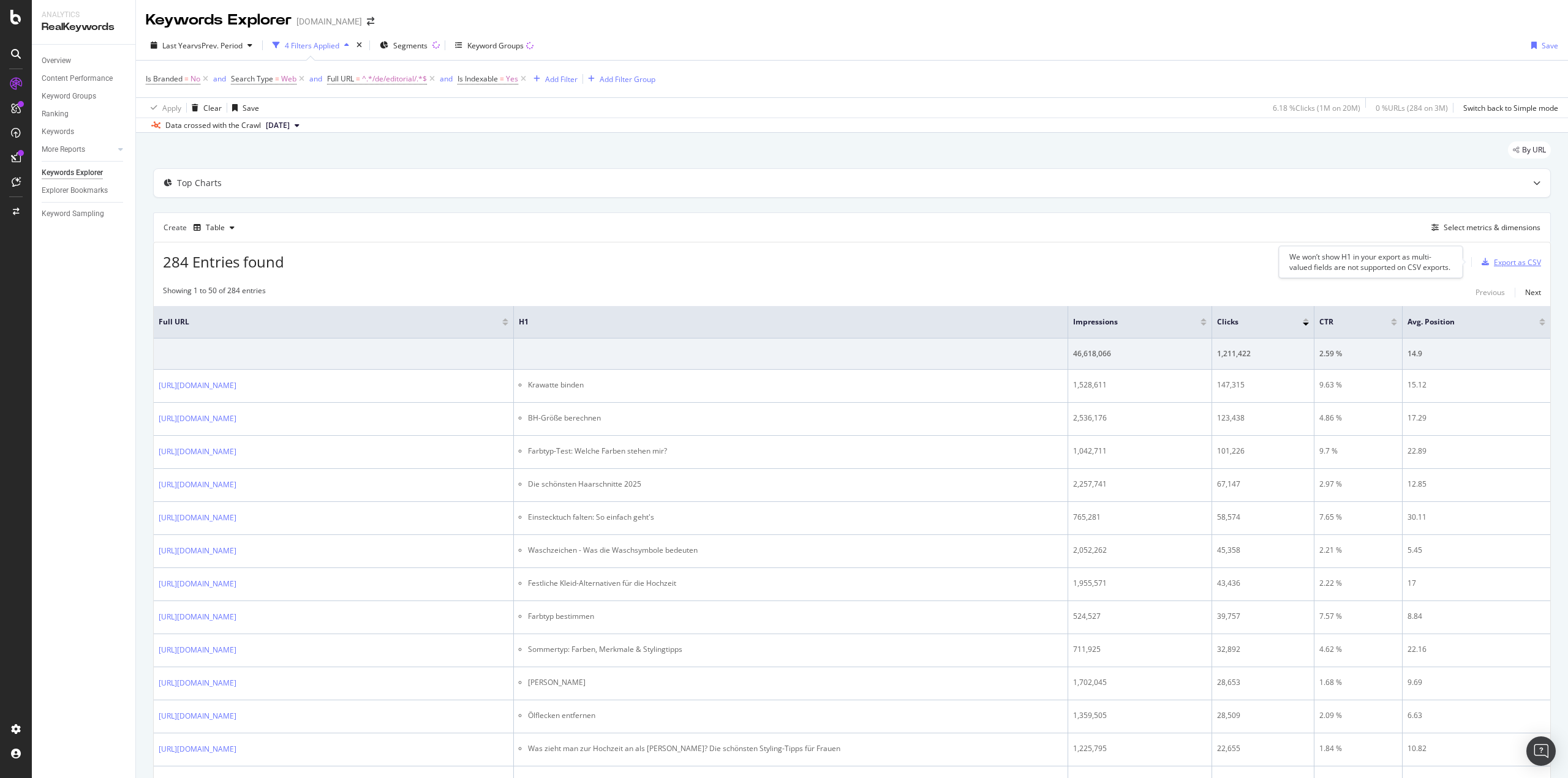
click at [1494, 260] on div "Export as CSV" at bounding box center [1517, 262] width 48 height 10
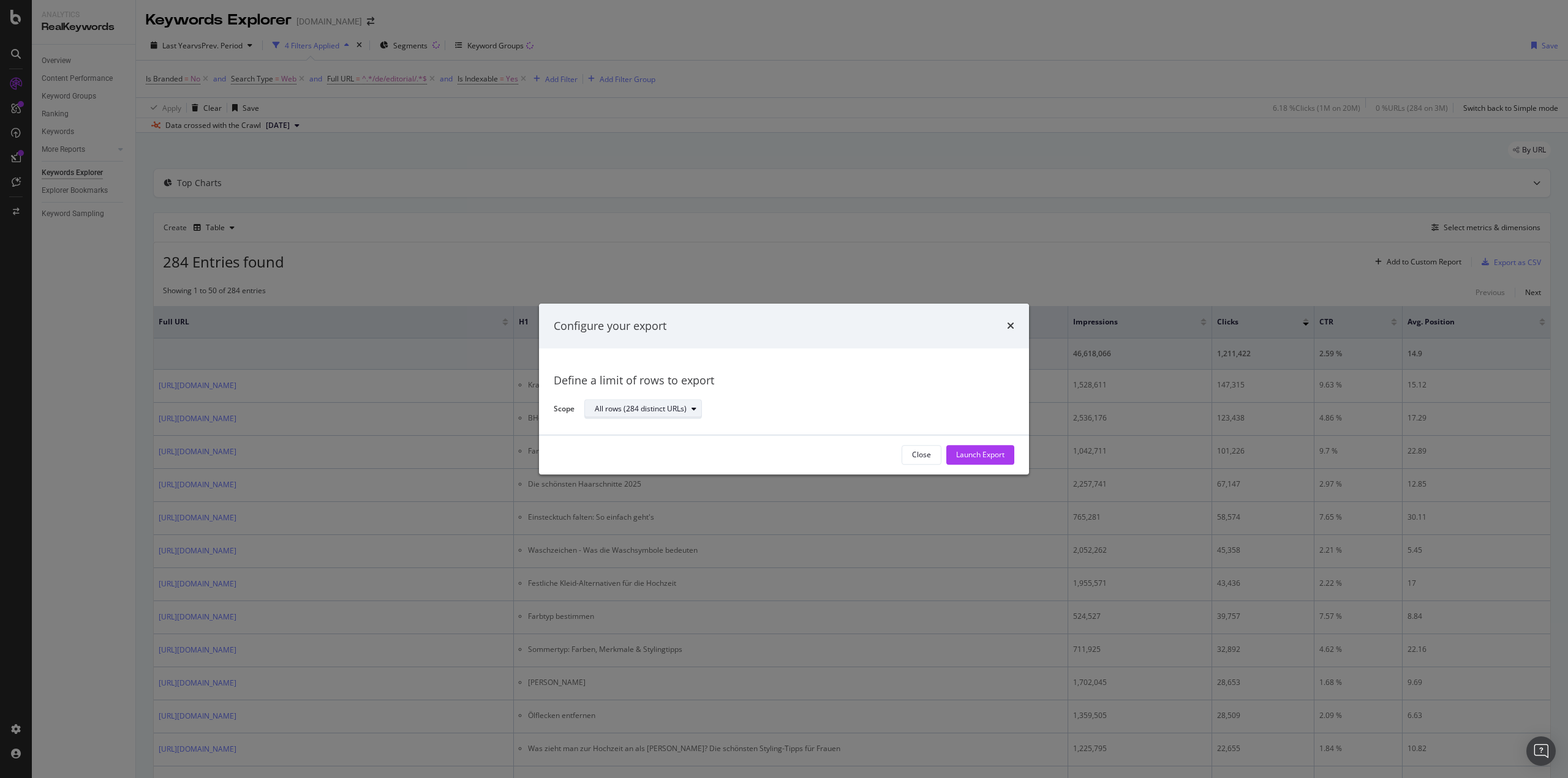
click at [646, 410] on div "All rows (284 distinct URLs)" at bounding box center [640, 410] width 92 height 7
click at [989, 457] on div "Launch Export" at bounding box center [980, 455] width 48 height 10
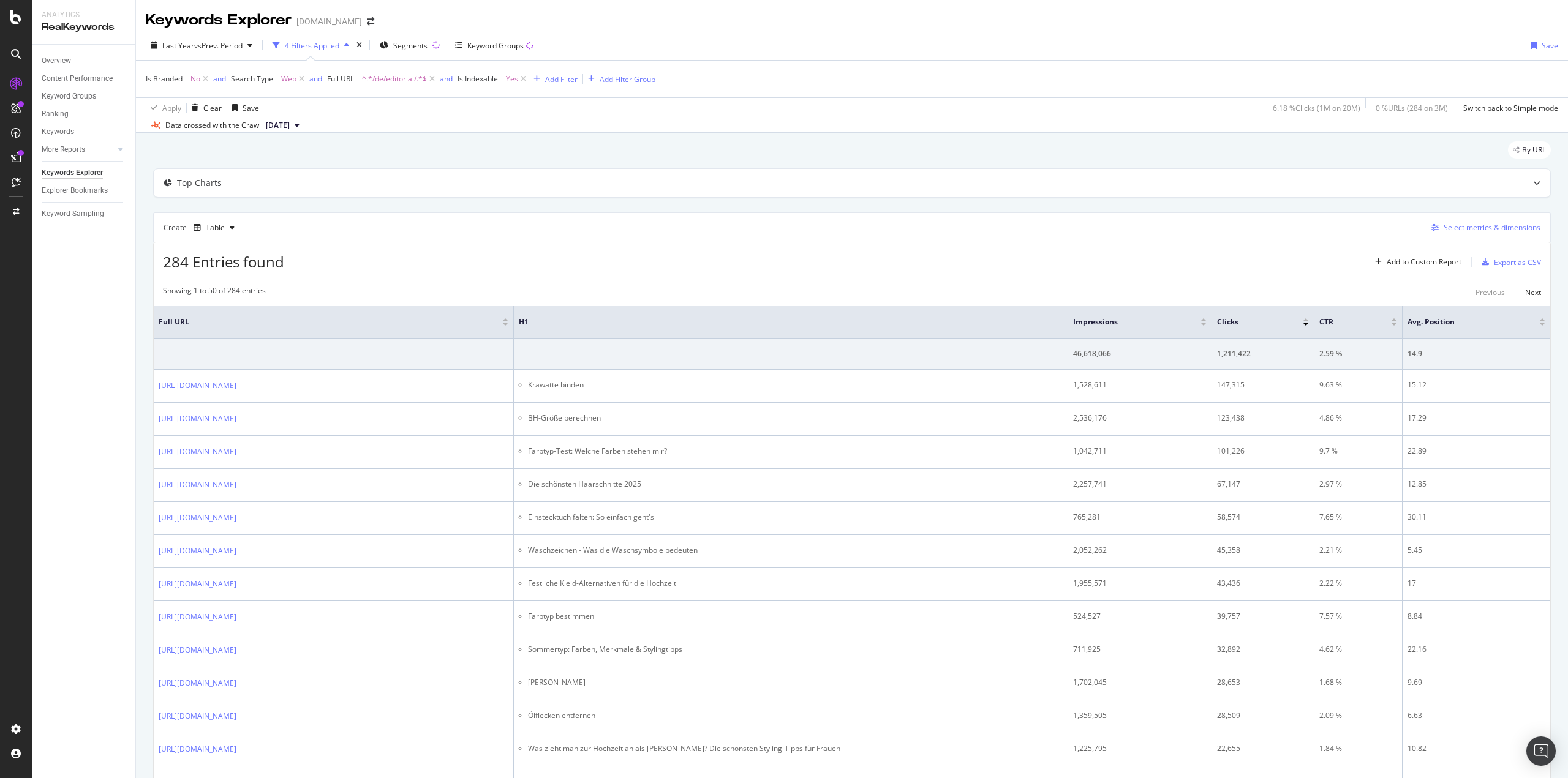
click at [1472, 226] on div "Select metrics & dimensions" at bounding box center [1492, 227] width 97 height 10
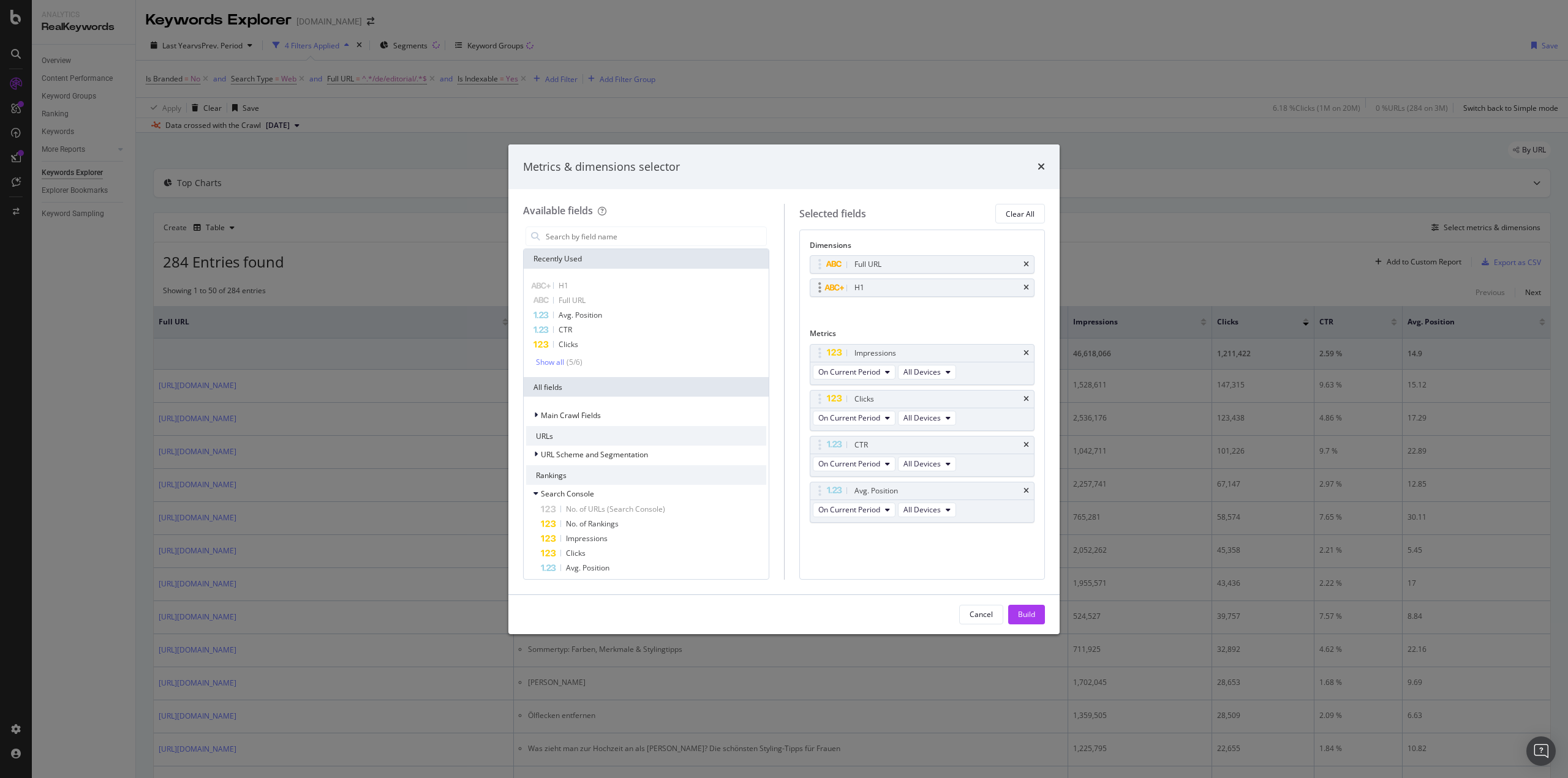
click at [821, 289] on icon "modal" at bounding box center [819, 287] width 3 height 12
click at [815, 290] on div "modal" at bounding box center [819, 287] width 14 height 12
click at [1037, 164] on icon "times" at bounding box center [1041, 167] width 7 height 10
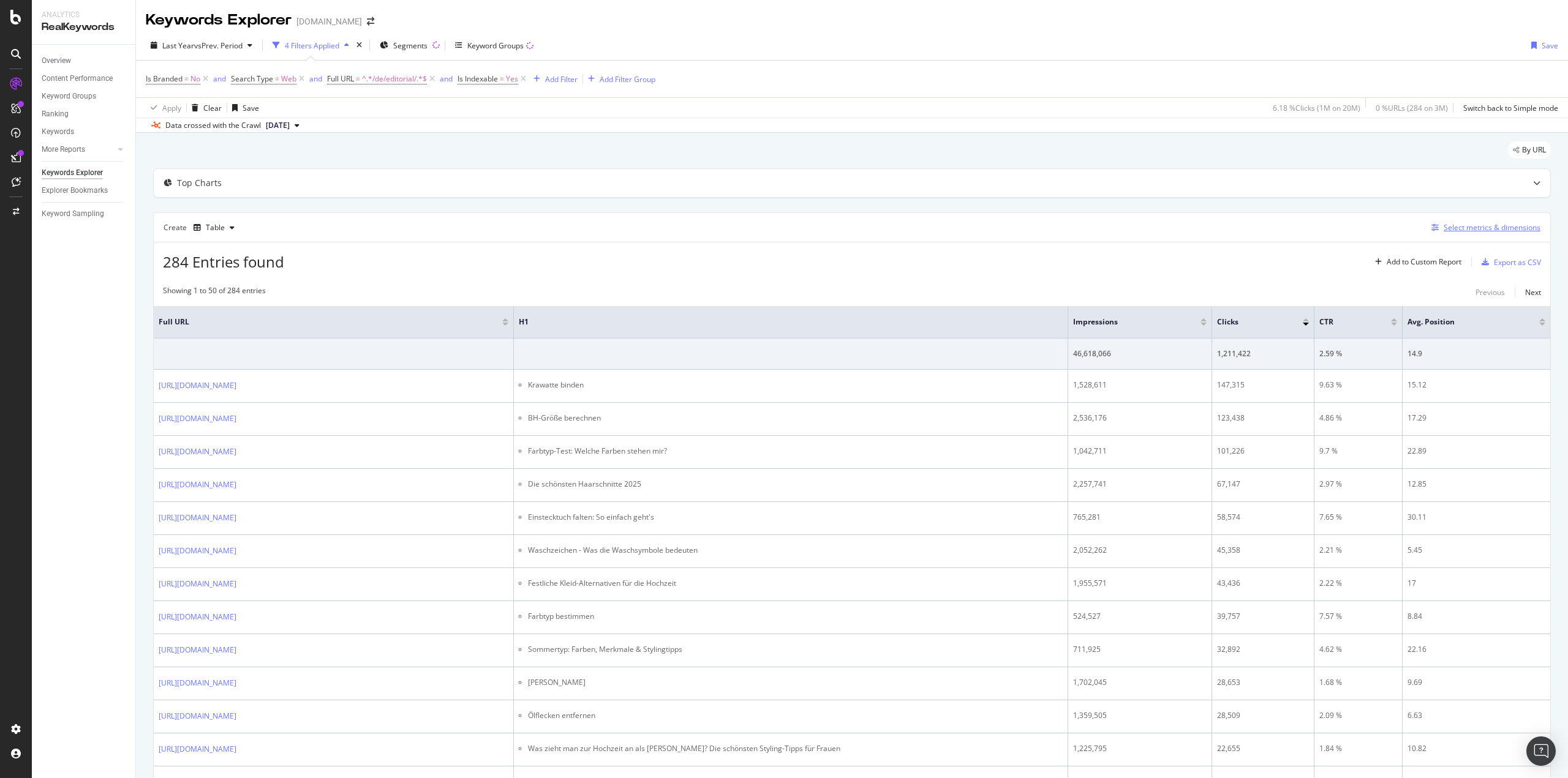
click at [1469, 225] on div "Select metrics & dimensions" at bounding box center [1492, 227] width 97 height 10
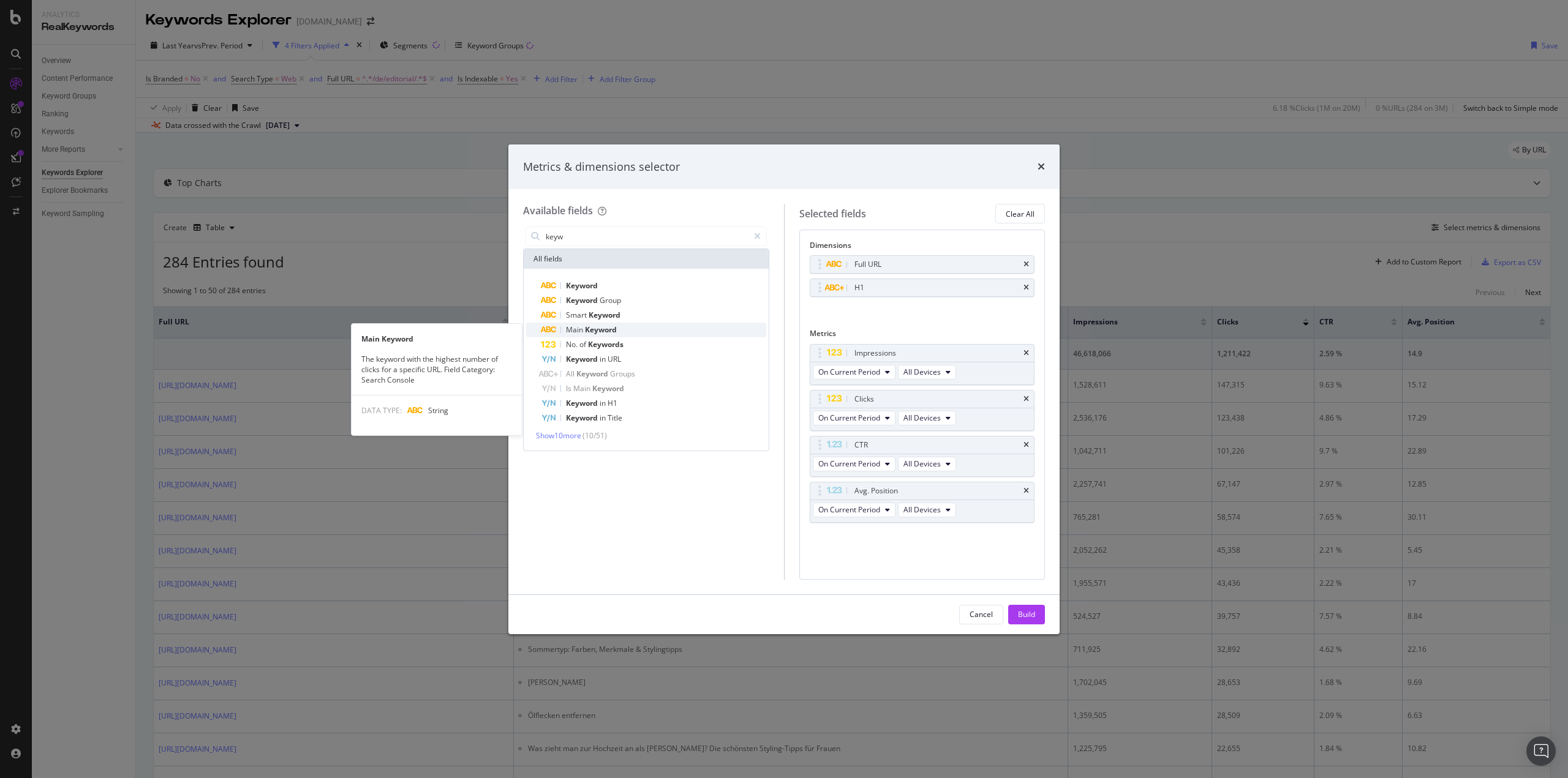
type input "keyw"
click at [609, 334] on span "Keyword" at bounding box center [601, 329] width 32 height 10
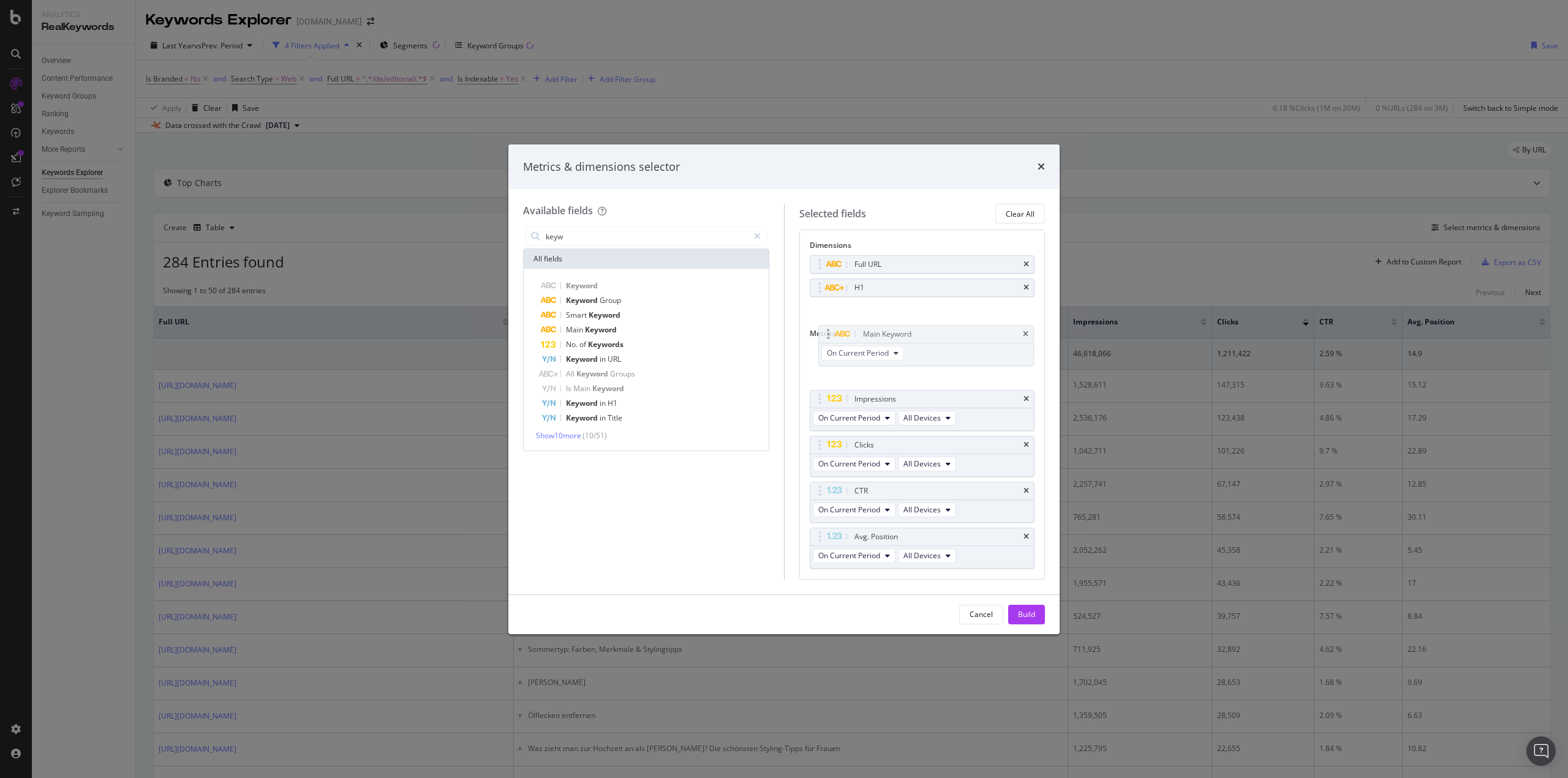
drag, startPoint x: 823, startPoint y: 537, endPoint x: 831, endPoint y: 334, distance: 203.2
click at [831, 334] on body "Analytics RealKeywords Overview Content Performance Keyword Groups Ranking Keyw…" at bounding box center [784, 389] width 1568 height 778
click at [1029, 614] on div "Build" at bounding box center [1026, 614] width 17 height 10
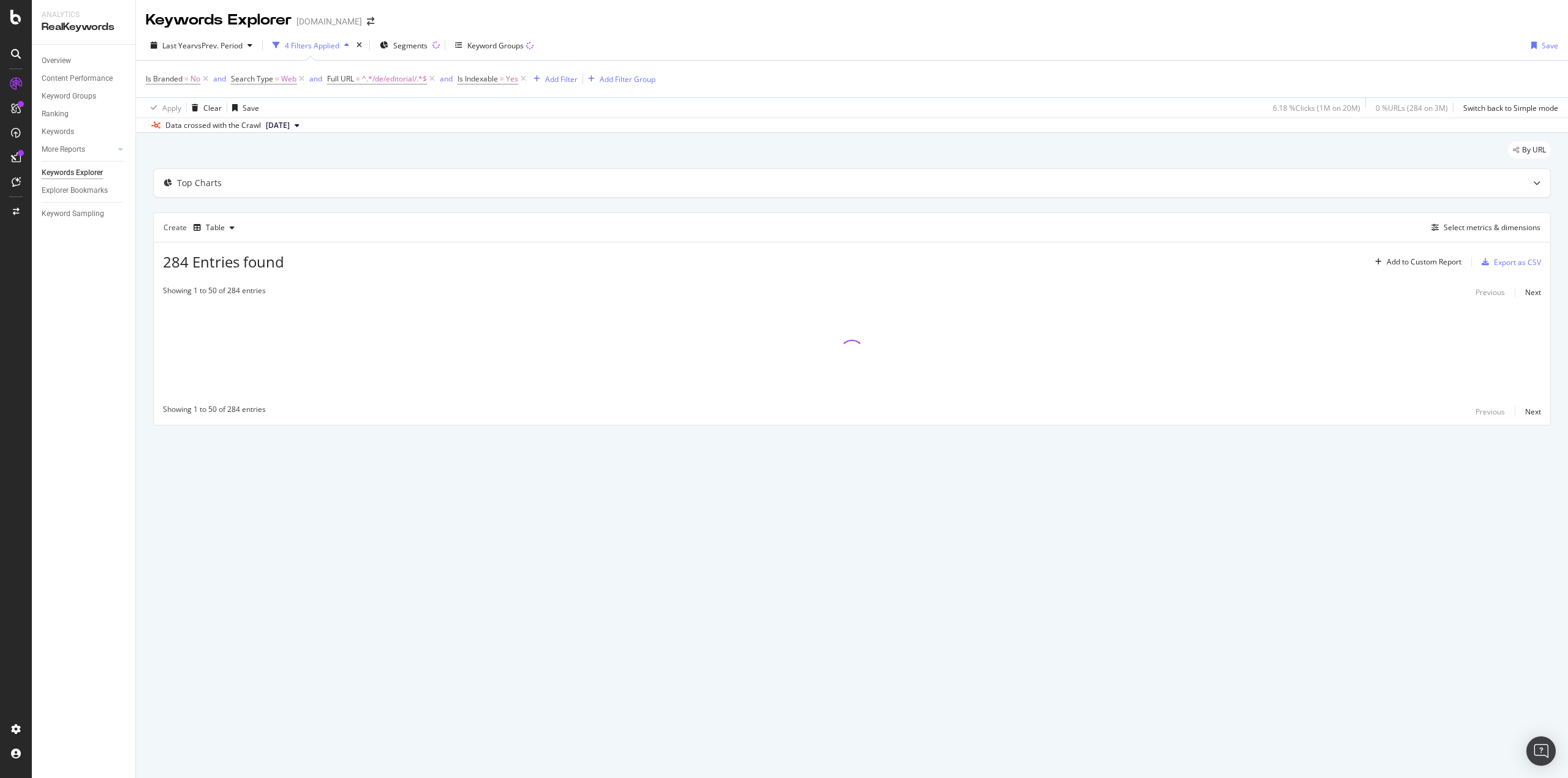
click at [146, 312] on div "By URL Top Charts Create Table Select metrics & dimensions 284 Entries found Ad…" at bounding box center [852, 301] width 1432 height 335
click at [145, 312] on div "By URL Top Charts Create Table Select metrics & dimensions 284 Entries found Ad…" at bounding box center [852, 301] width 1432 height 335
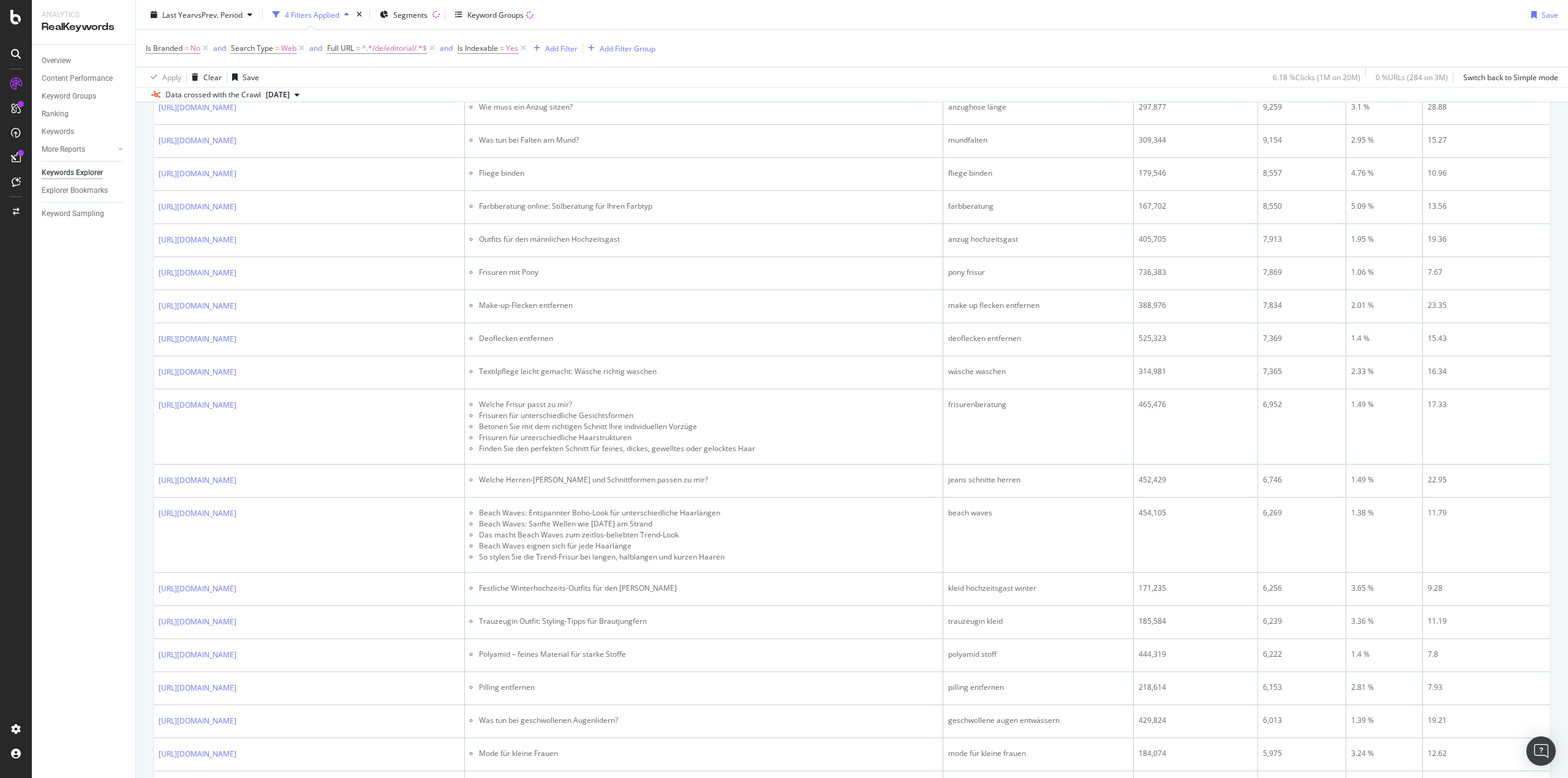
scroll to position [980, 0]
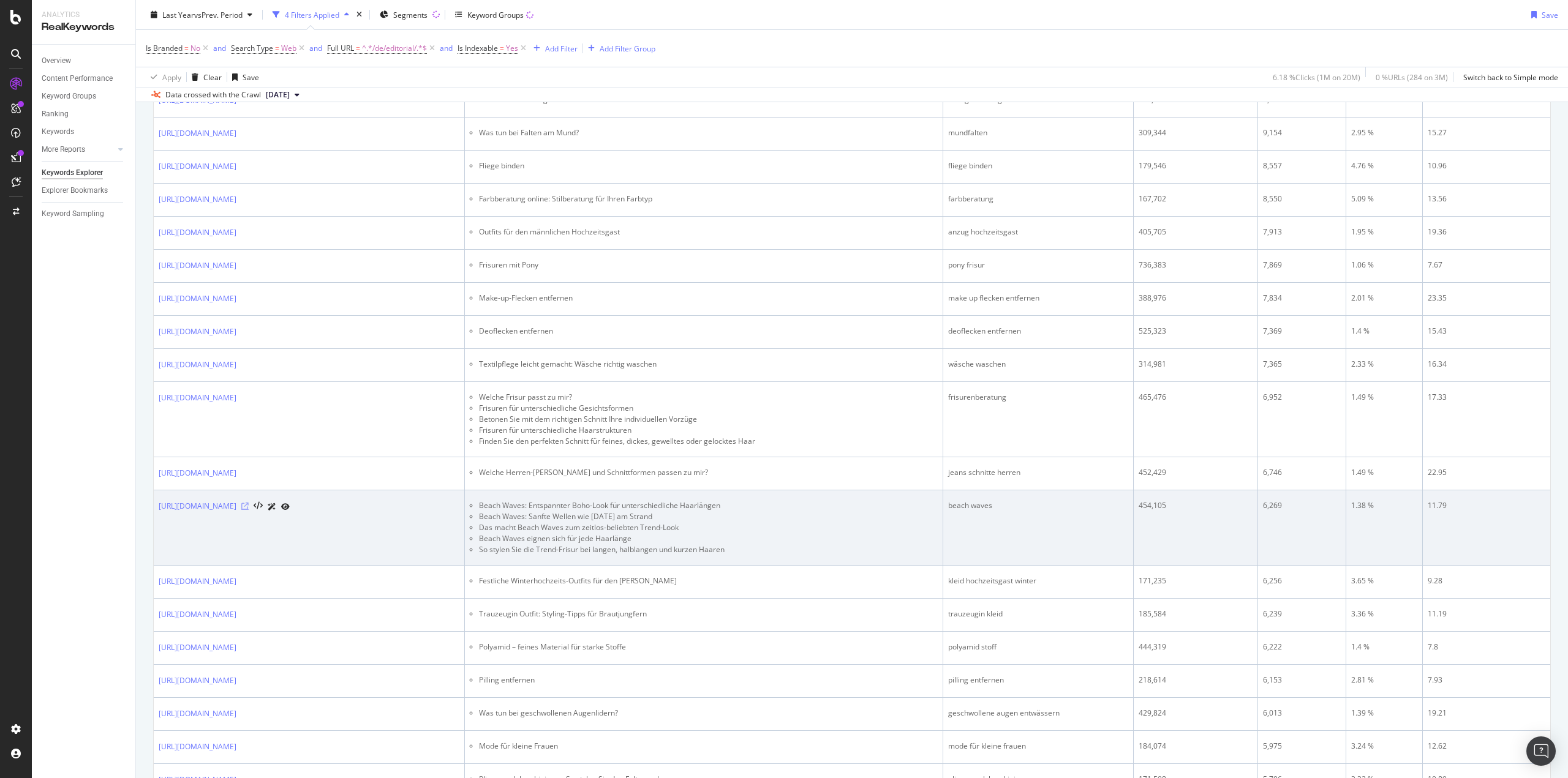
click at [249, 508] on icon at bounding box center [245, 507] width 7 height 7
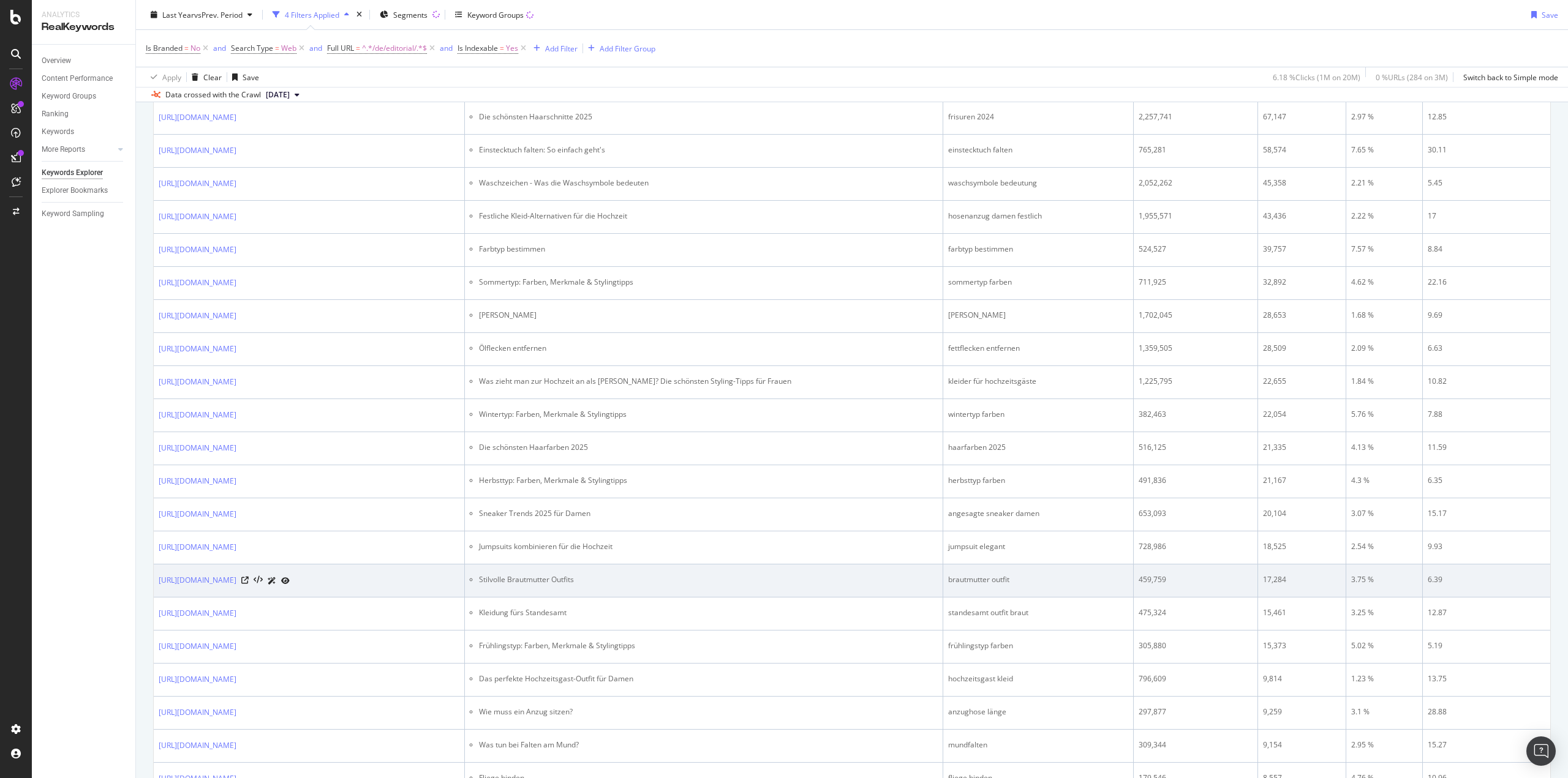
scroll to position [0, 0]
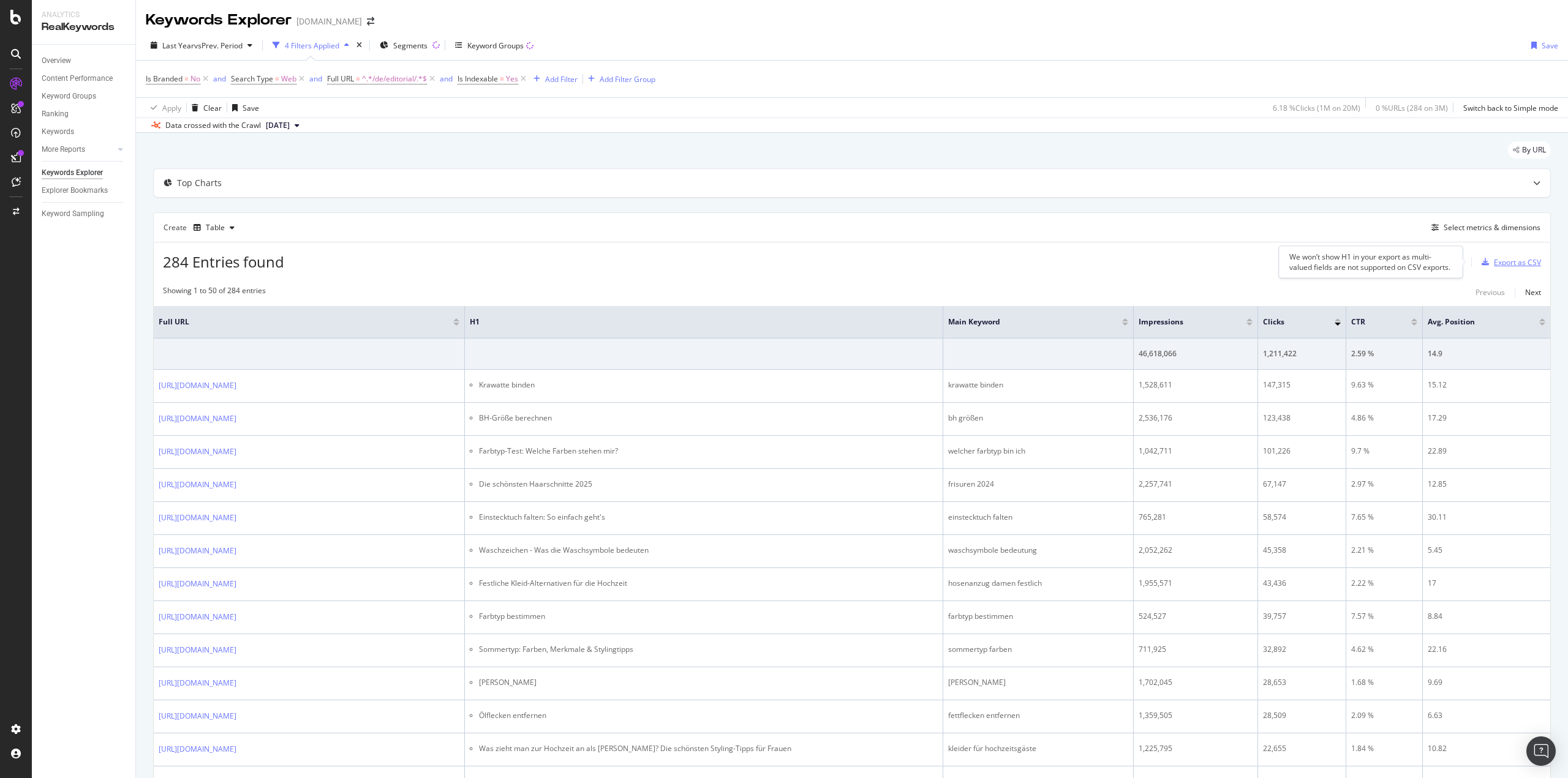
click at [1502, 262] on div "Export as CSV" at bounding box center [1517, 262] width 48 height 10
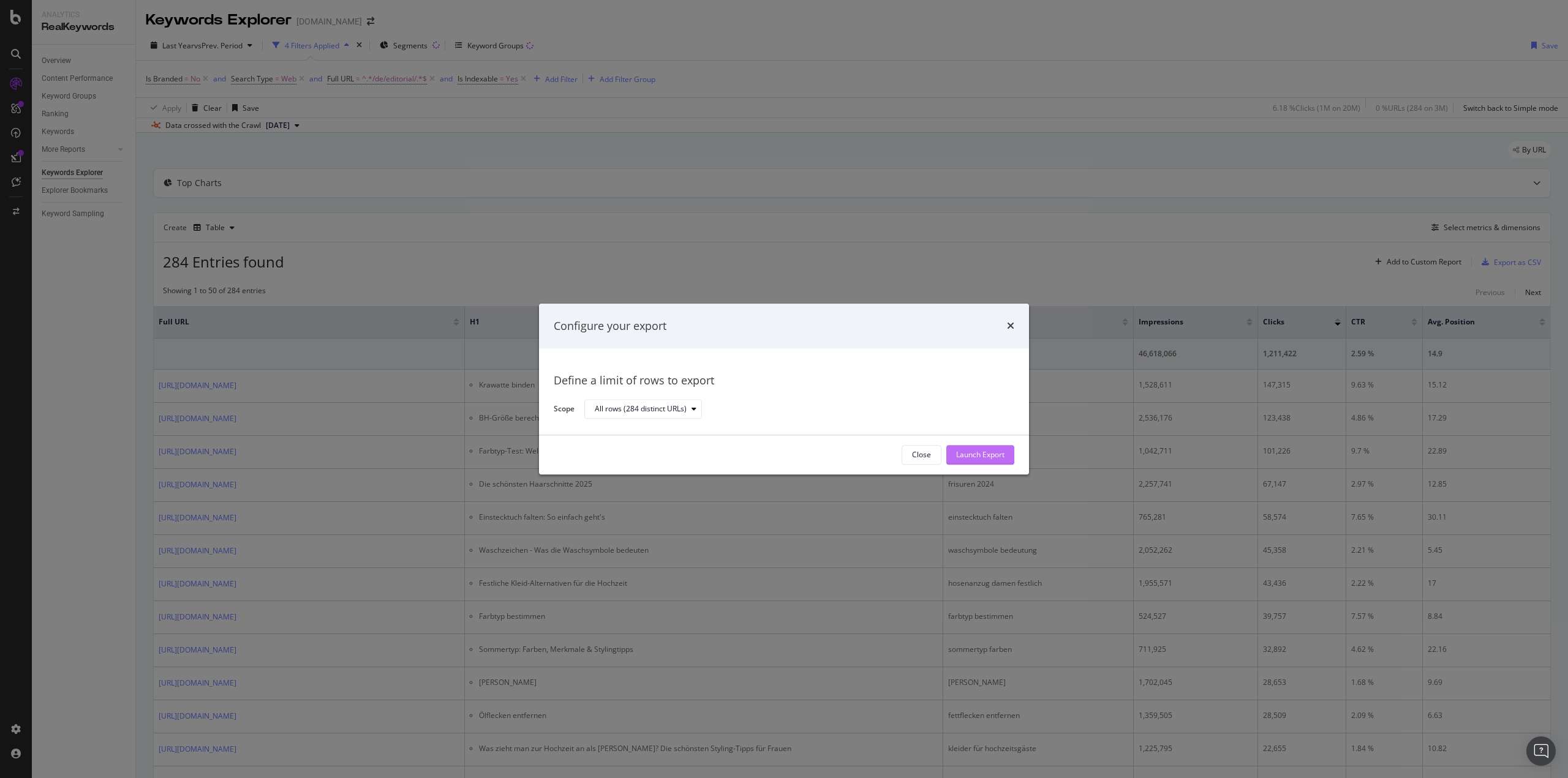
click at [976, 457] on div "Launch Export" at bounding box center [980, 455] width 48 height 10
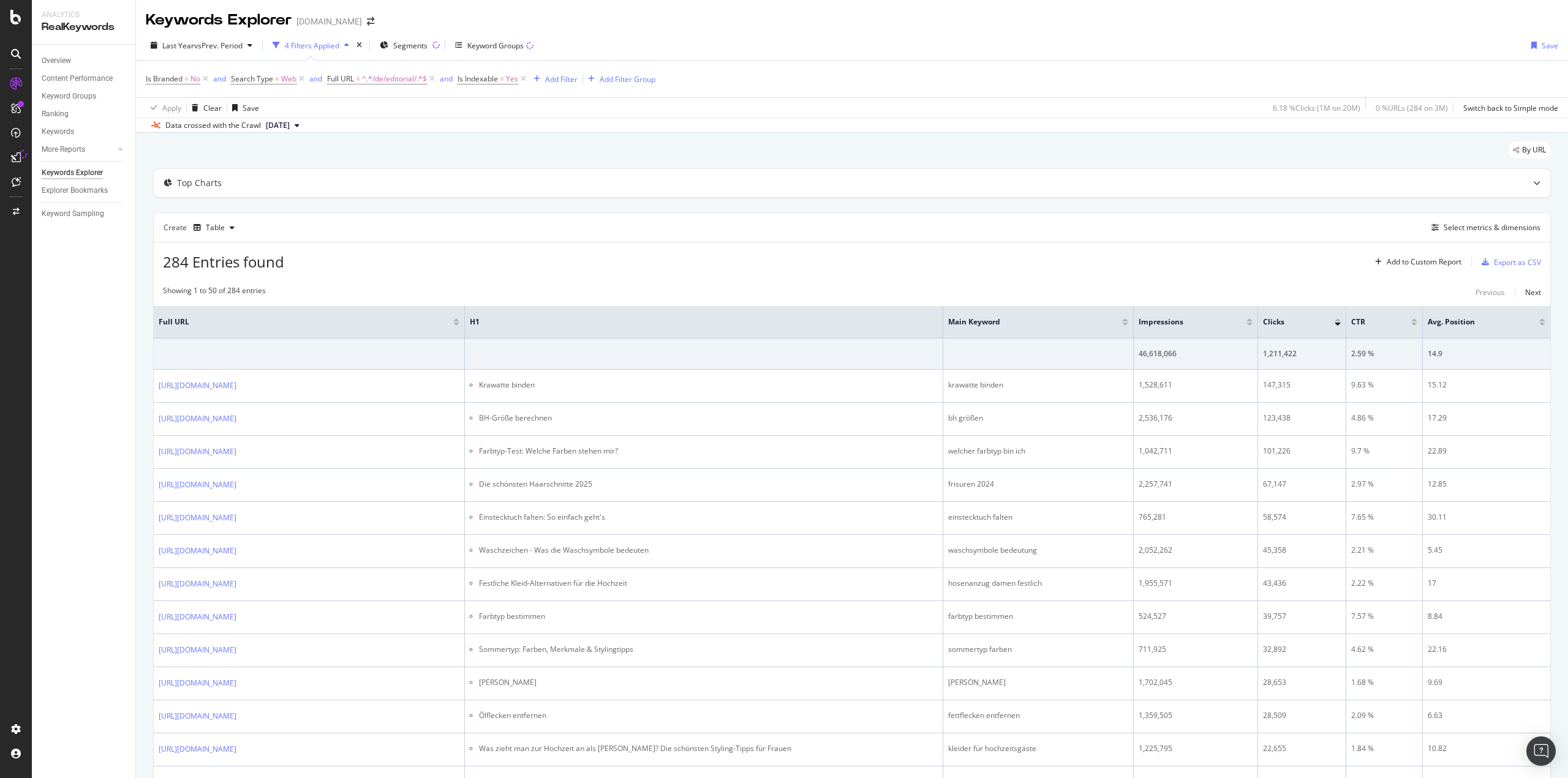
click at [386, 77] on span "^.*/de/editorial/.*$" at bounding box center [394, 79] width 65 height 17
click at [367, 106] on span "Contains" at bounding box center [353, 107] width 30 height 10
click at [376, 246] on span "Doesn't contain" at bounding box center [370, 244] width 53 height 10
click at [460, 160] on div "Apply" at bounding box center [463, 156] width 19 height 10
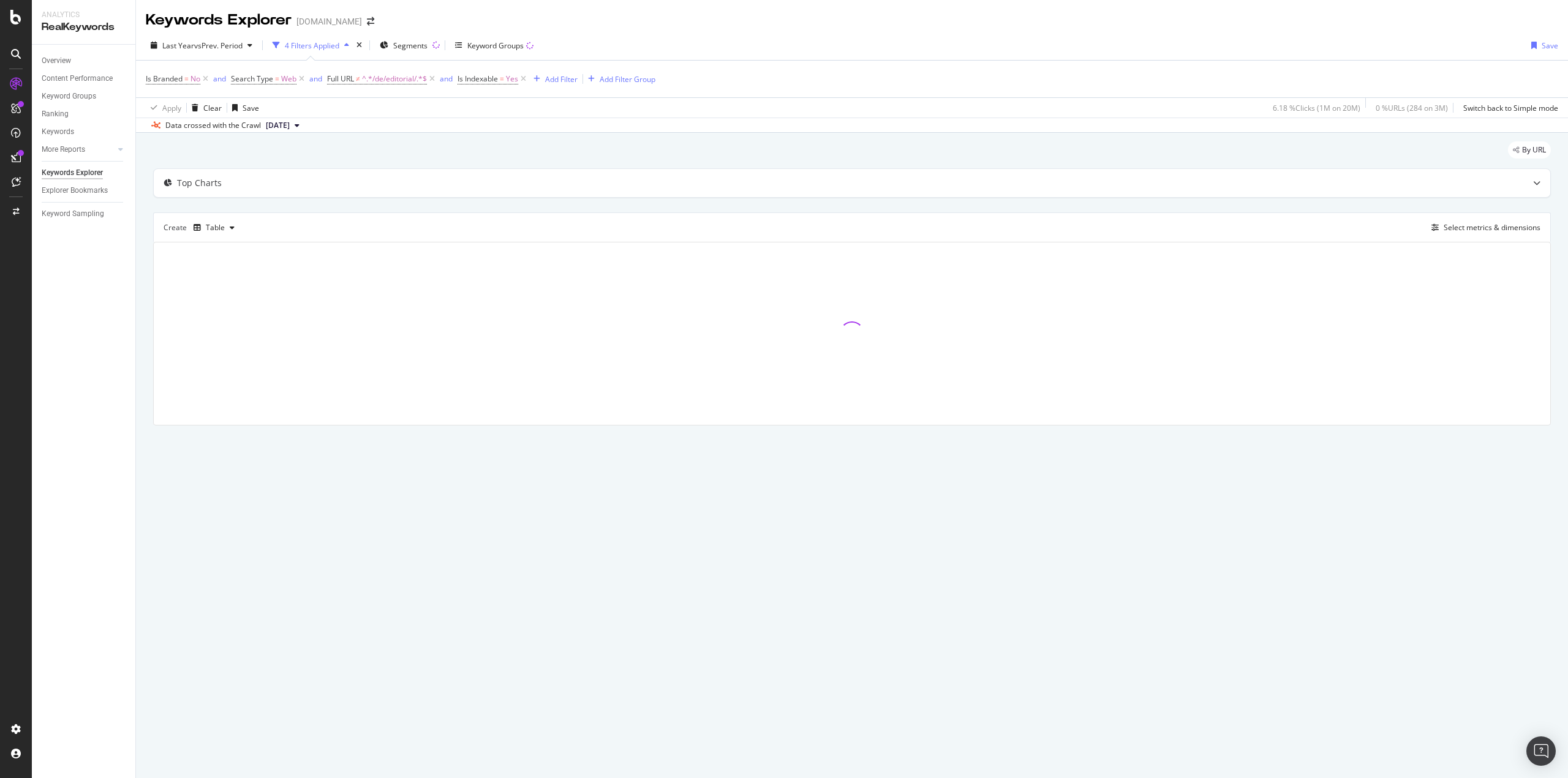
click at [487, 152] on div "By URL" at bounding box center [852, 155] width 1398 height 27
click at [142, 262] on div "By URL Top Charts Create Table Select metrics & dimensions" at bounding box center [852, 301] width 1432 height 335
click at [223, 149] on div "By URL" at bounding box center [852, 155] width 1398 height 27
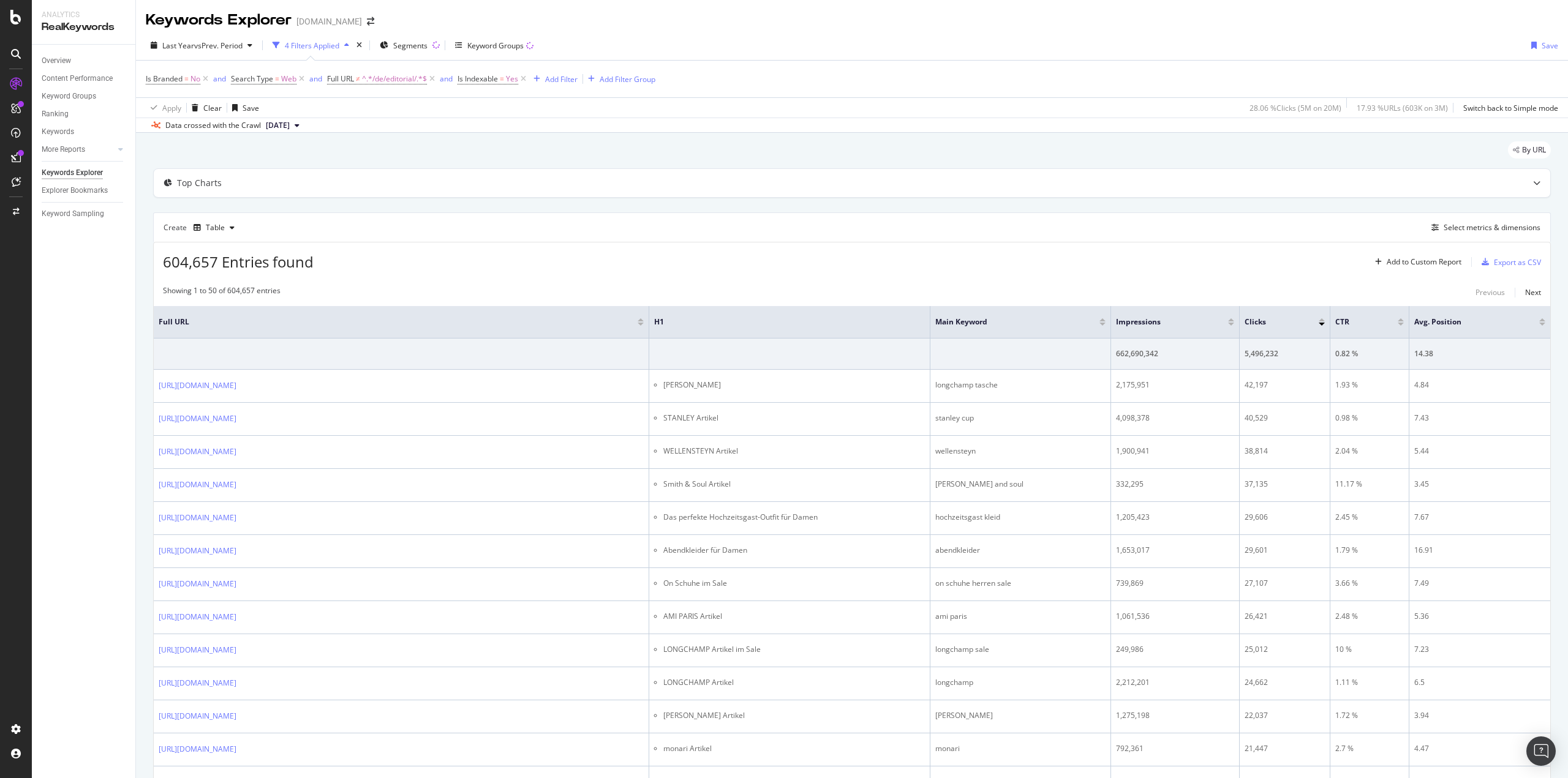
click at [733, 263] on div "604,657 Entries found Add to Custom Report Export as CSV" at bounding box center [852, 257] width 1397 height 30
click at [680, 250] on div "604,657 Entries found Add to Custom Report Export as CSV" at bounding box center [852, 257] width 1397 height 30
click at [555, 79] on div "Add Filter" at bounding box center [561, 79] width 33 height 10
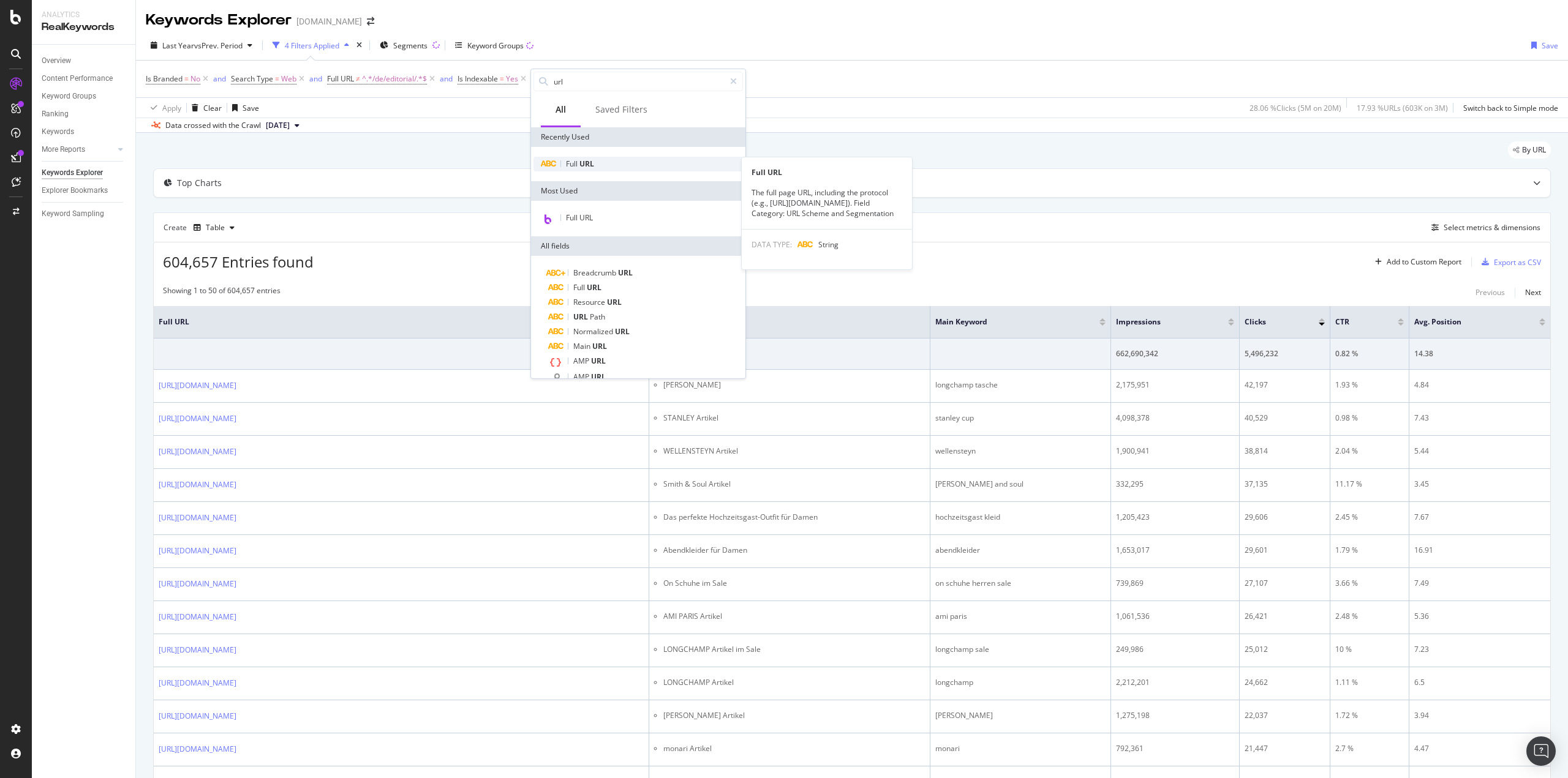
type input "url"
click at [586, 158] on span "URL" at bounding box center [587, 163] width 15 height 10
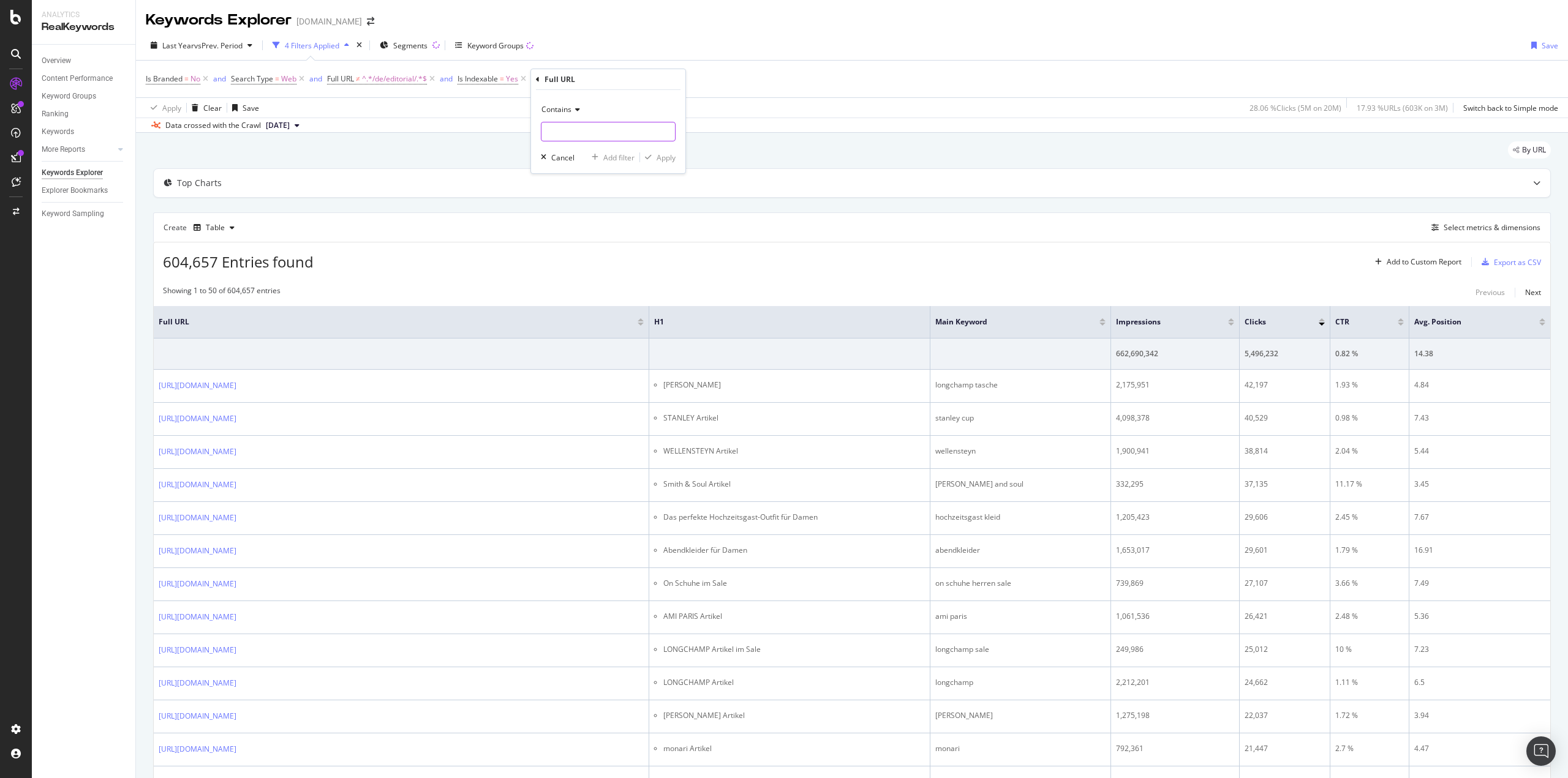
click at [573, 131] on input "text" at bounding box center [607, 131] width 133 height 20
type input "/de/"
click at [671, 153] on div "Apply" at bounding box center [666, 157] width 19 height 10
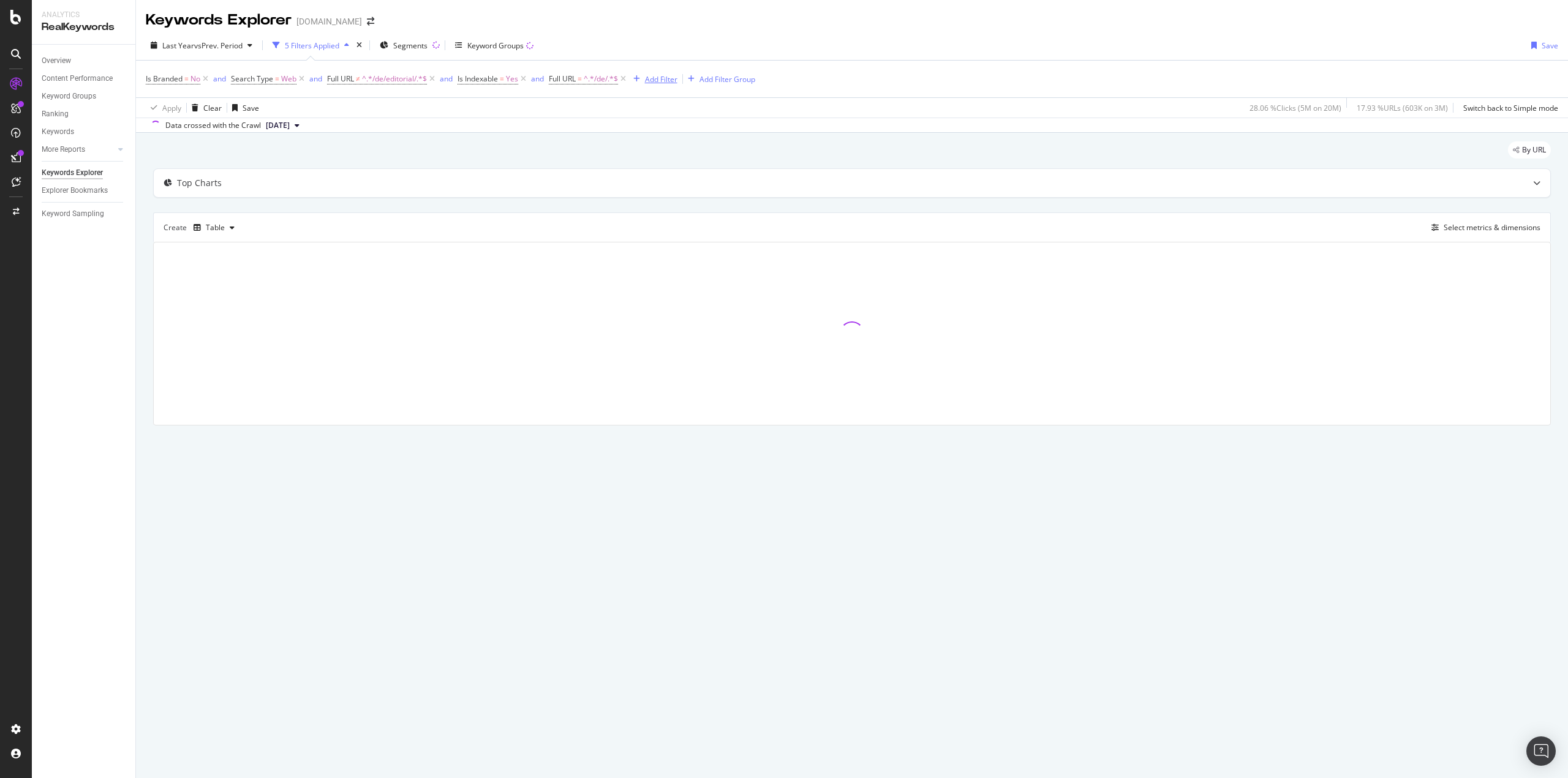
click at [656, 75] on div "Add Filter" at bounding box center [661, 79] width 33 height 10
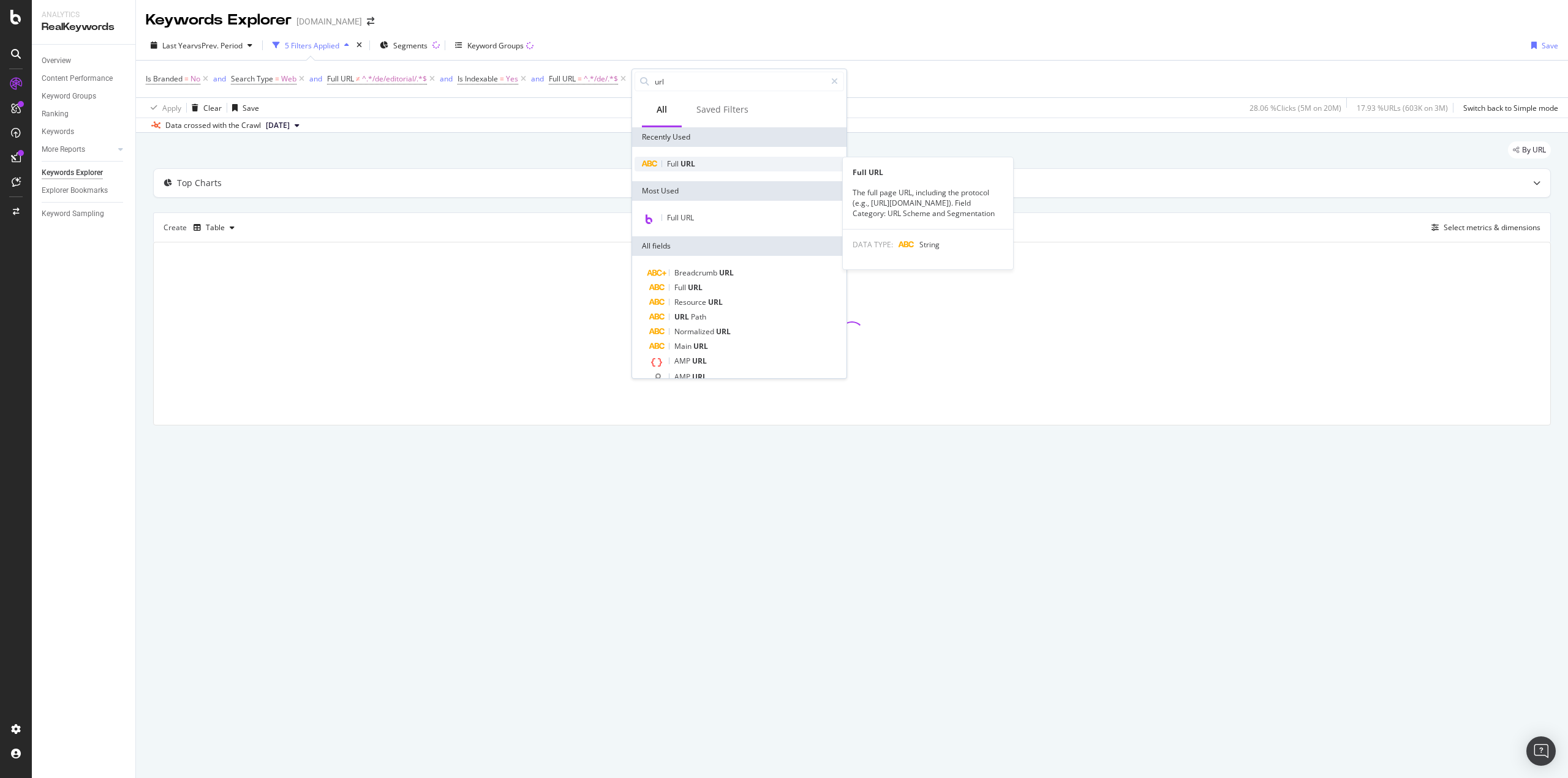
click at [696, 164] on div "Full URL" at bounding box center [739, 164] width 210 height 15
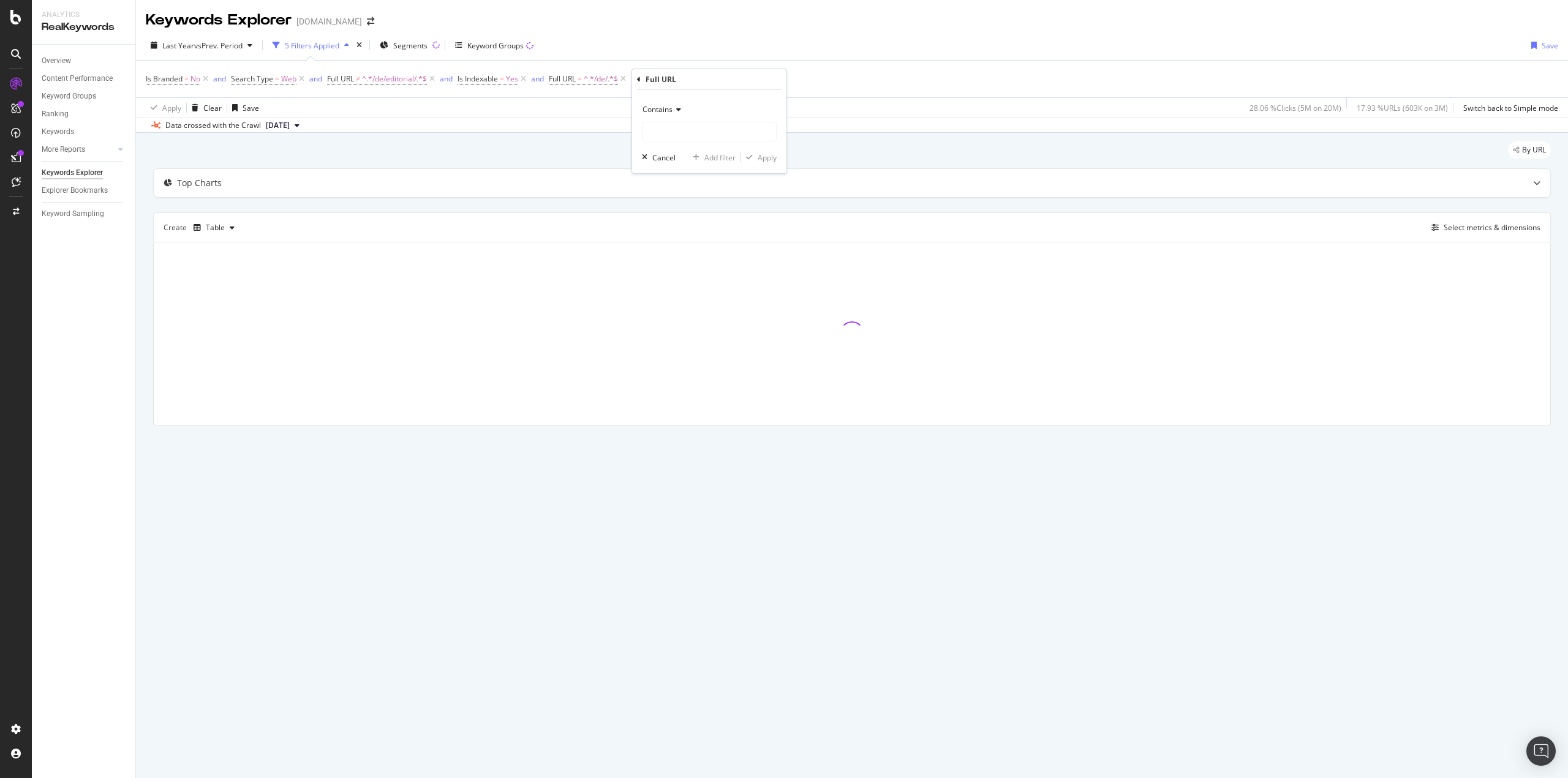
click at [673, 109] on icon at bounding box center [676, 110] width 8 height 7
click at [692, 245] on span "Doesn't contain" at bounding box center [674, 246] width 53 height 10
click at [669, 136] on input "text" at bounding box center [708, 131] width 133 height 20
type input "/p/"
click at [766, 160] on div "Apply" at bounding box center [767, 157] width 19 height 10
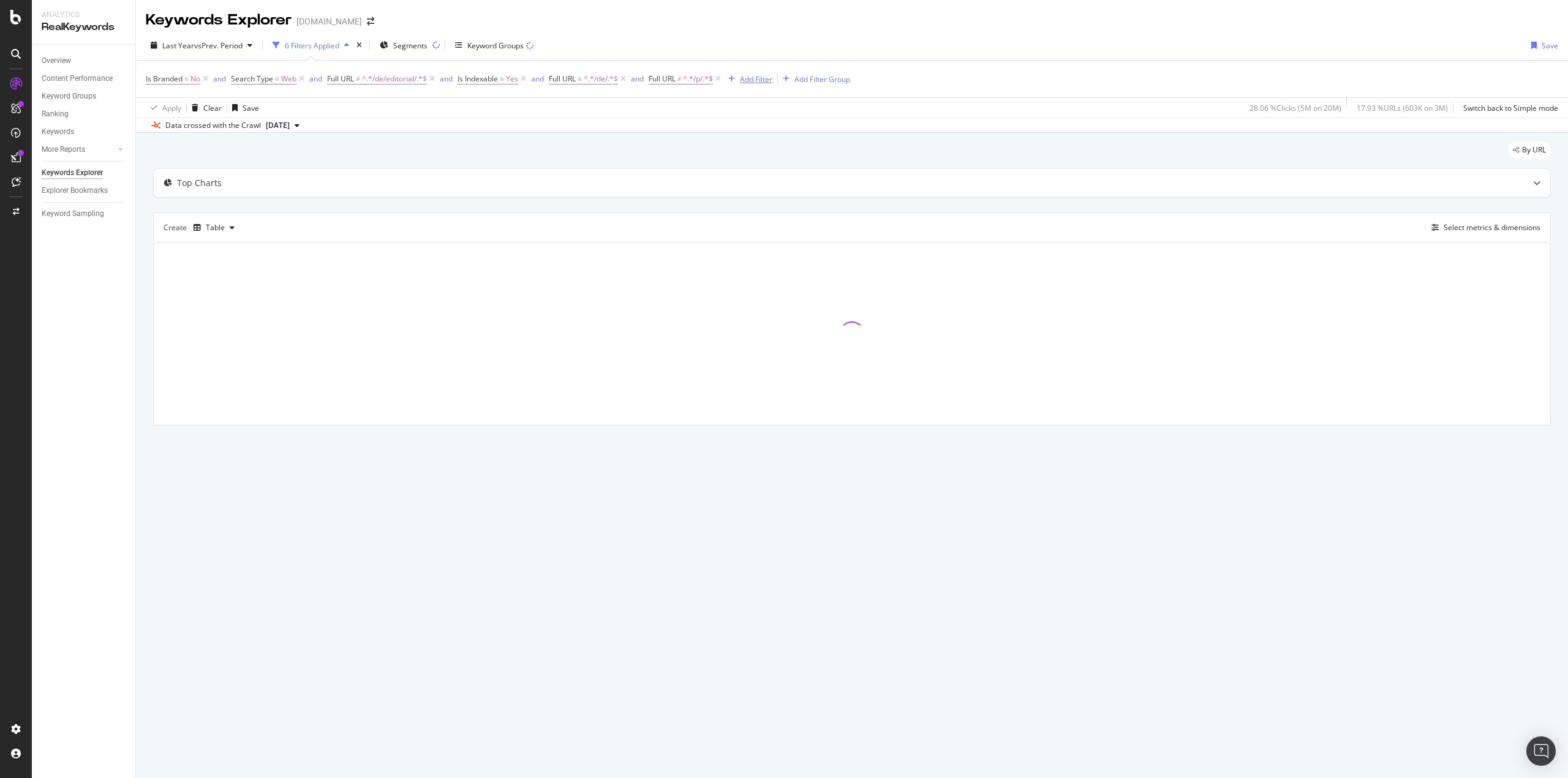
click at [757, 82] on div "Add Filter" at bounding box center [756, 79] width 33 height 10
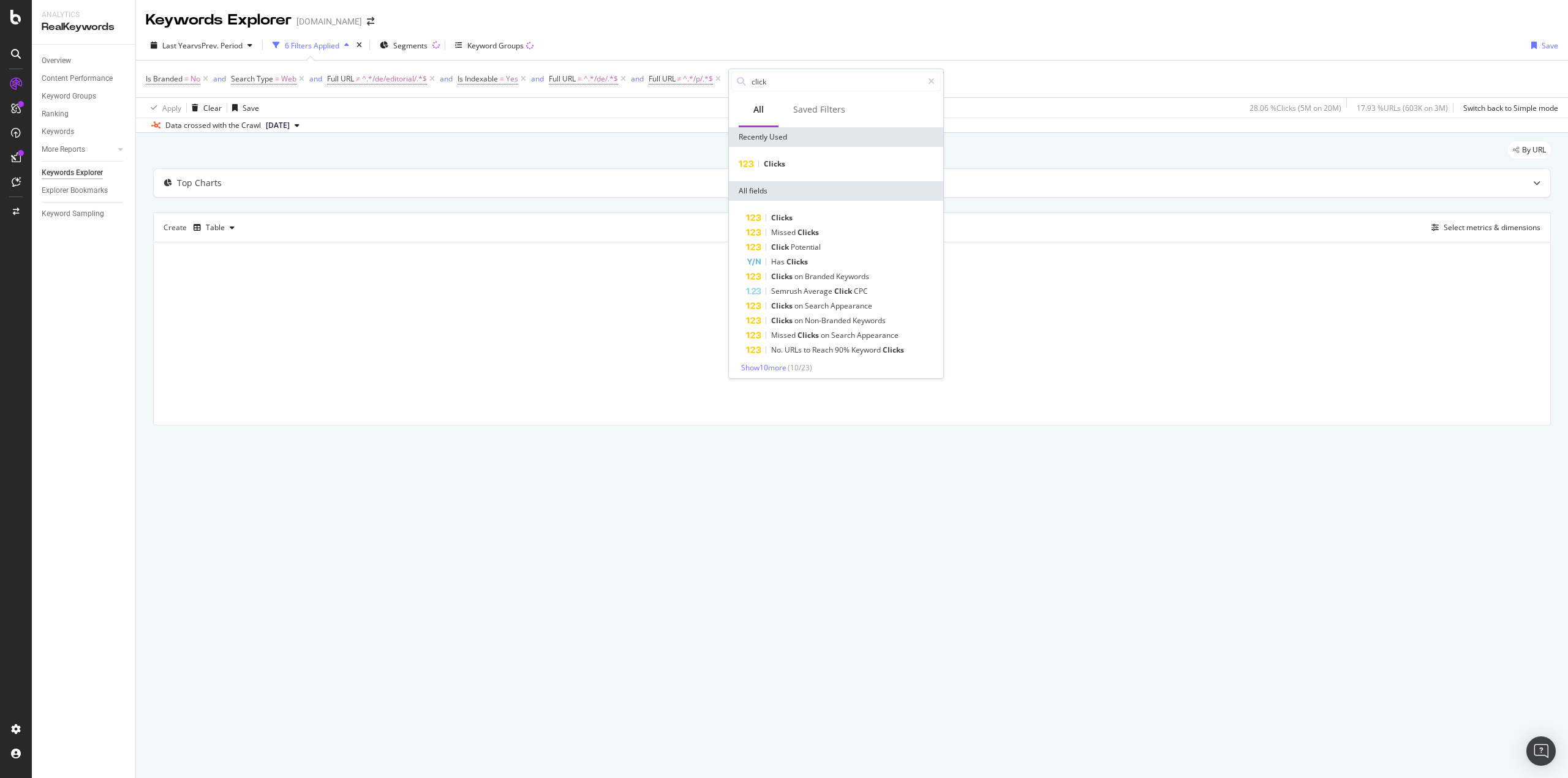
type input "click"
click at [798, 155] on div "Clicks" at bounding box center [836, 164] width 214 height 34
click at [798, 157] on div "Clicks" at bounding box center [836, 164] width 210 height 15
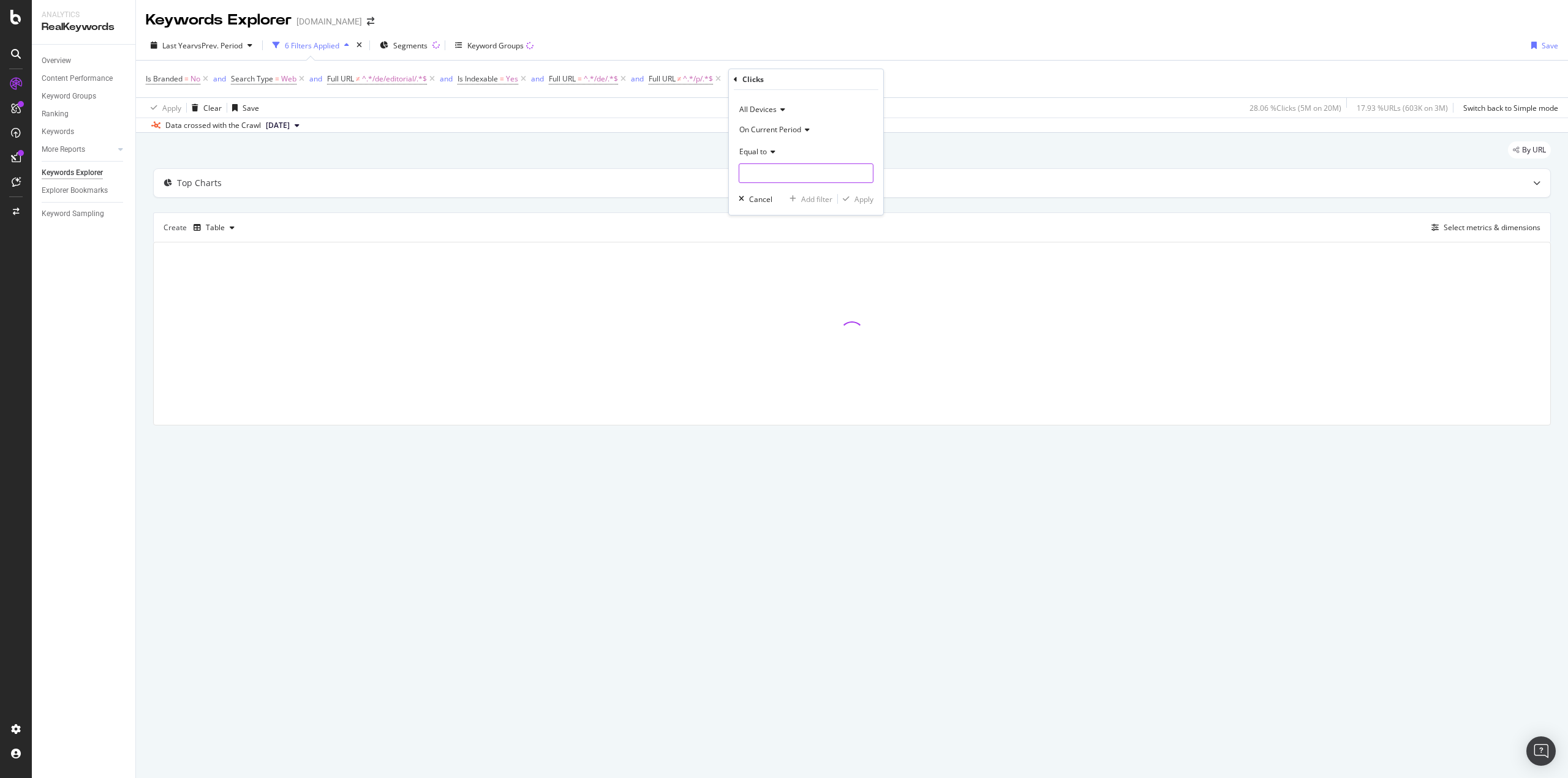
click at [784, 178] on input "number" at bounding box center [806, 172] width 135 height 20
click at [770, 158] on div "Equal to" at bounding box center [806, 151] width 135 height 20
click at [777, 241] on span "Greater than" at bounding box center [766, 239] width 44 height 10
click at [763, 173] on input "number" at bounding box center [806, 172] width 135 height 20
drag, startPoint x: 803, startPoint y: 171, endPoint x: 708, endPoint y: 175, distance: 95.1
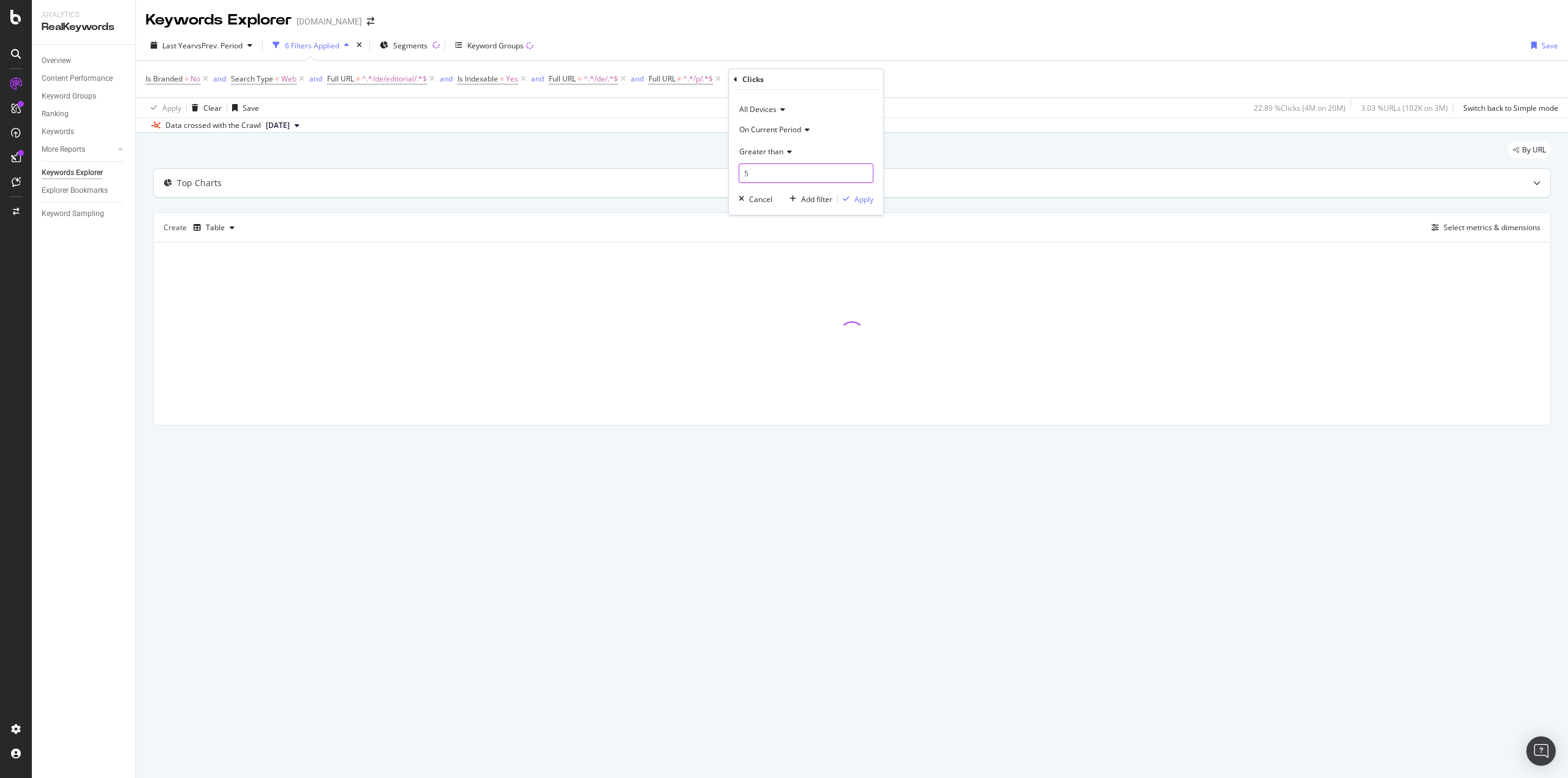
click at [708, 175] on body "Analytics RealKeywords Overview Content Performance Keyword Groups Ranking Keyw…" at bounding box center [784, 389] width 1568 height 778
drag, startPoint x: 756, startPoint y: 173, endPoint x: 735, endPoint y: 176, distance: 21.2
click at [735, 176] on div "All Devices On Current Period Greater than 5 Cancel Add filter Apply" at bounding box center [806, 153] width 155 height 125
type input "3"
click at [854, 198] on div "Apply" at bounding box center [864, 198] width 19 height 10
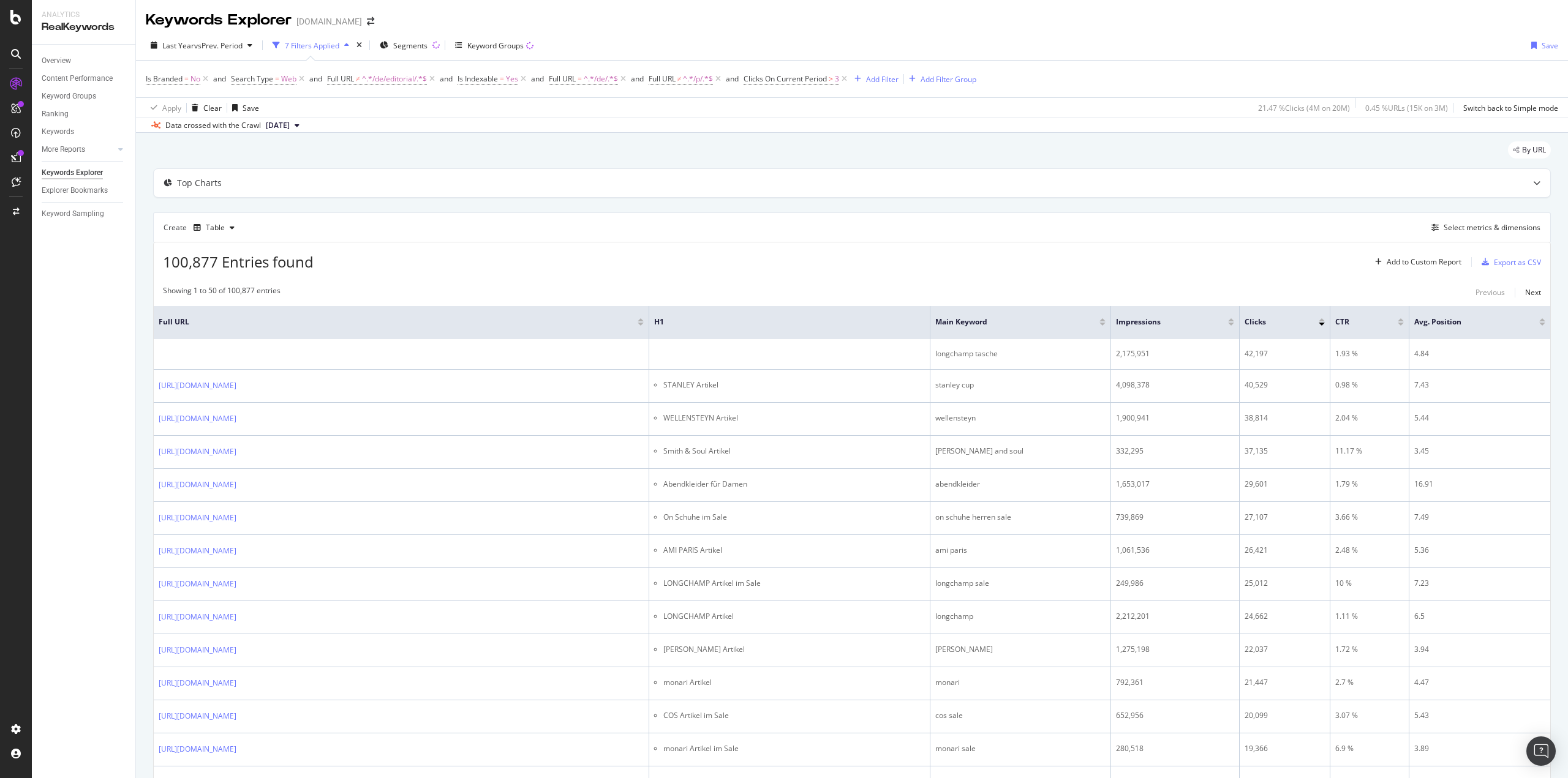
click at [1321, 319] on div at bounding box center [1321, 320] width 7 height 3
click at [1322, 323] on div at bounding box center [1321, 323] width 7 height 3
click at [1518, 259] on div "Export as CSV" at bounding box center [1517, 262] width 48 height 10
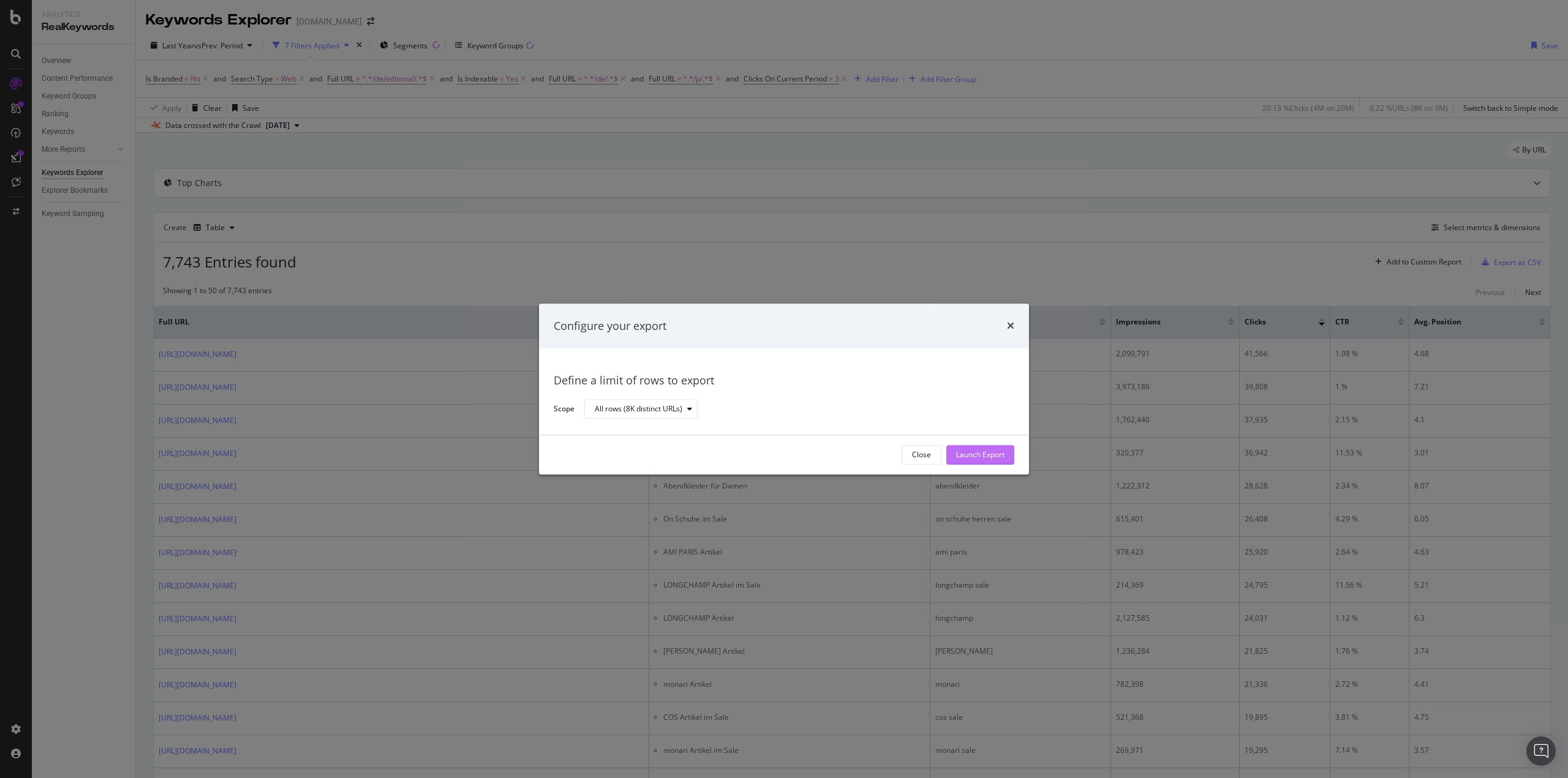
click at [997, 457] on div "Launch Export" at bounding box center [980, 455] width 48 height 10
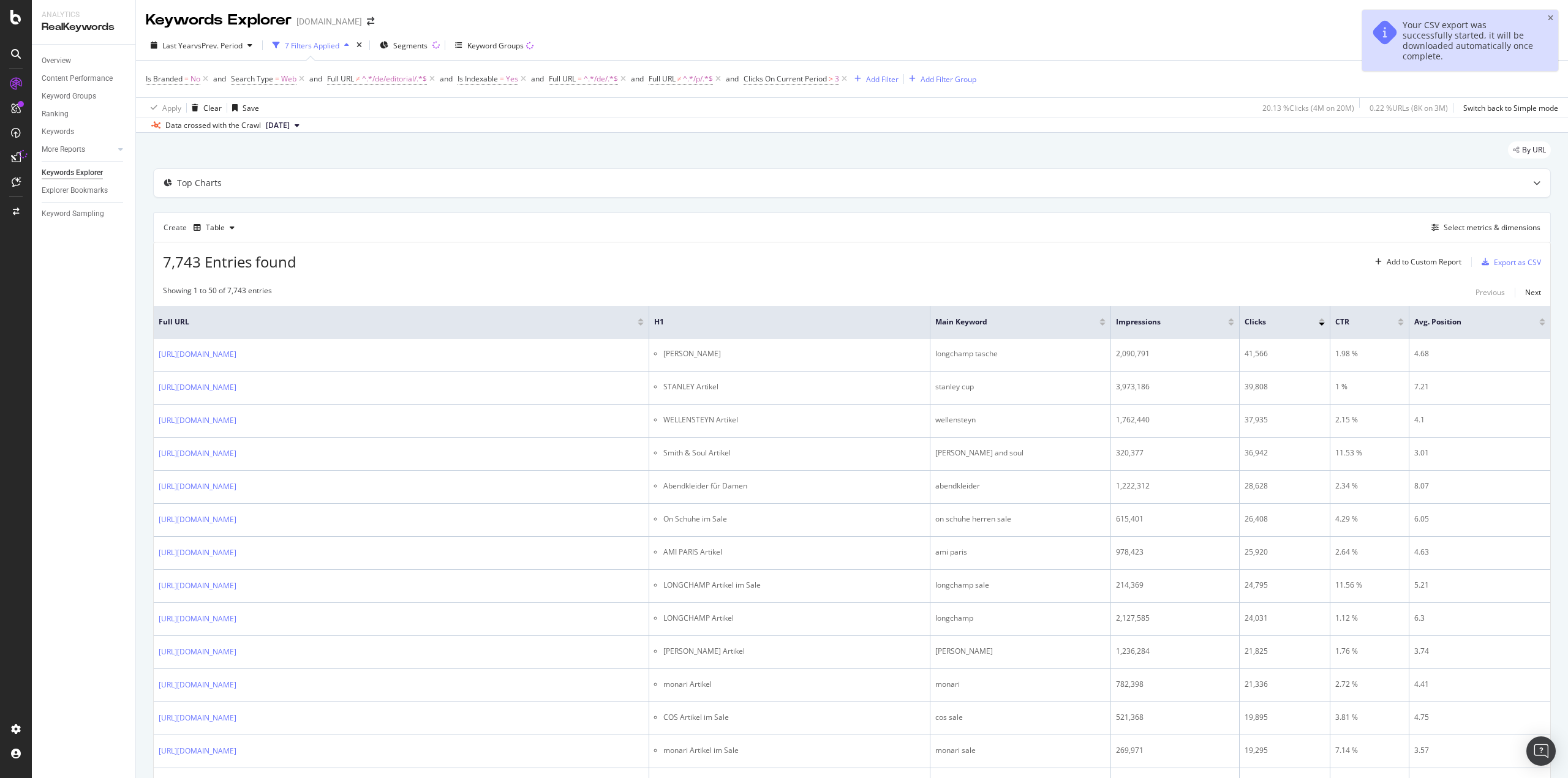
click at [988, 244] on div "7,743 Entries found Add to Custom Report Export as CSV" at bounding box center [852, 257] width 1397 height 30
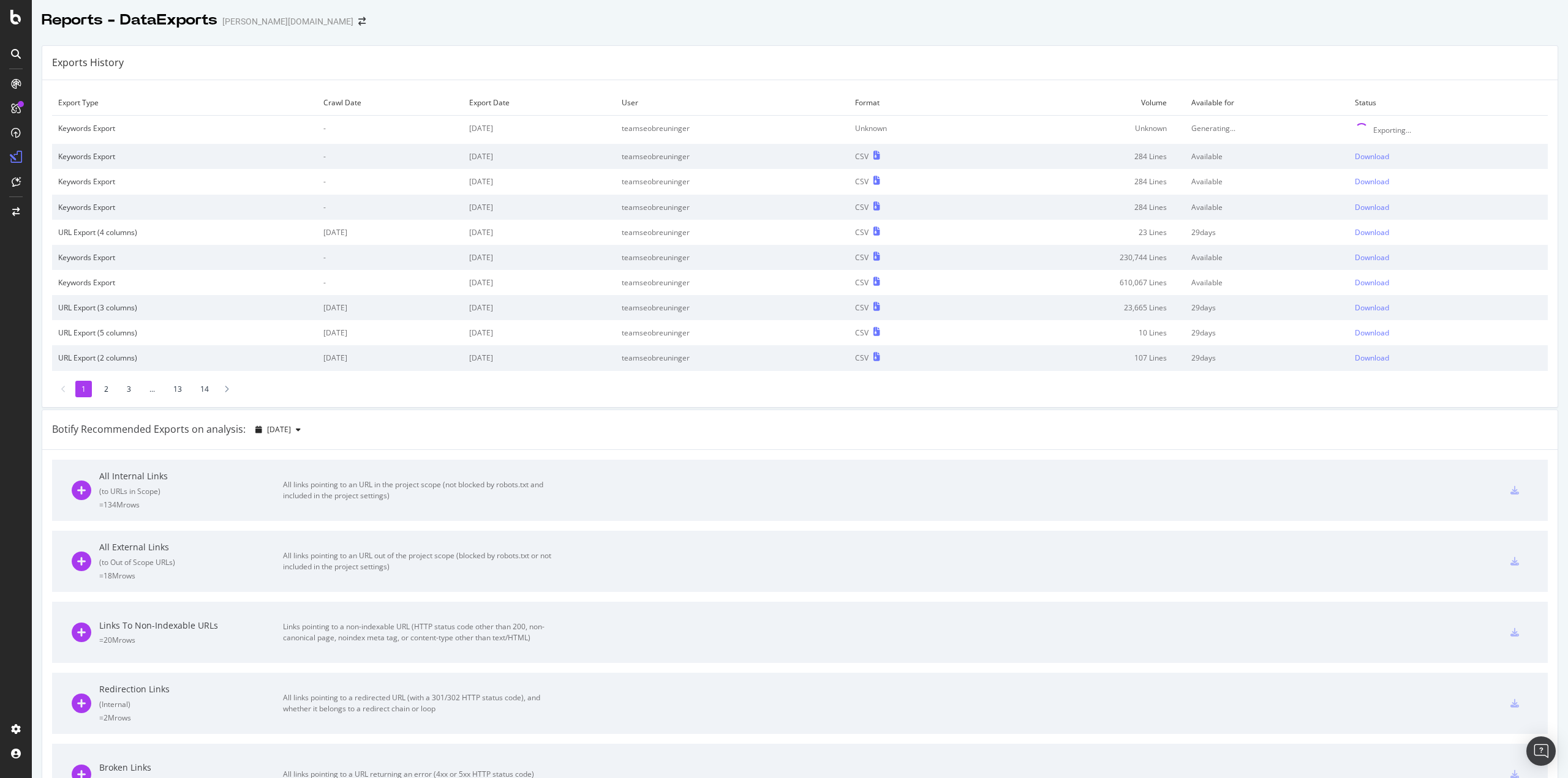
click at [997, 431] on div "Botify Recommended Exports on analysis: [DATE]" at bounding box center [799, 430] width 1515 height 40
